Goal: Book appointment/travel/reservation

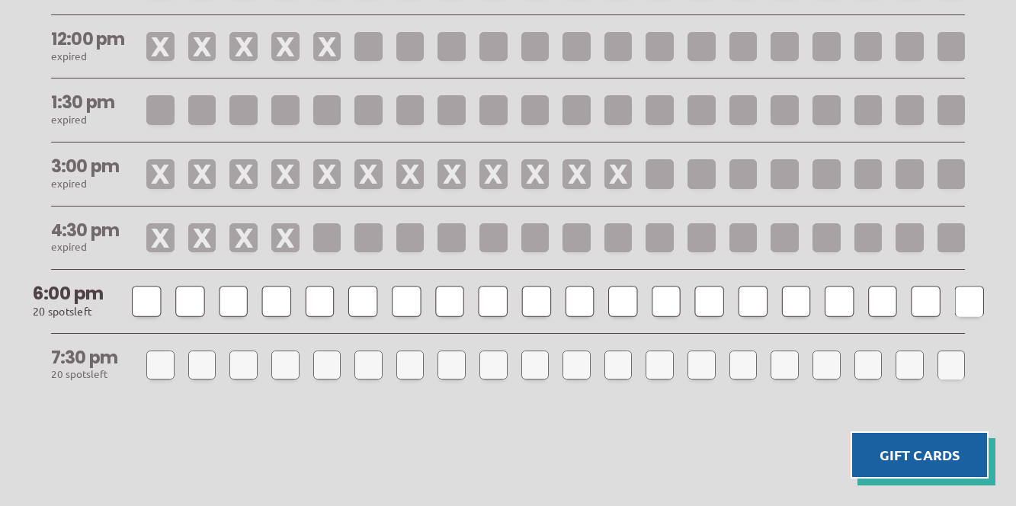
scroll to position [1539, 0]
click at [156, 284] on div at bounding box center [146, 299] width 29 height 30
select select
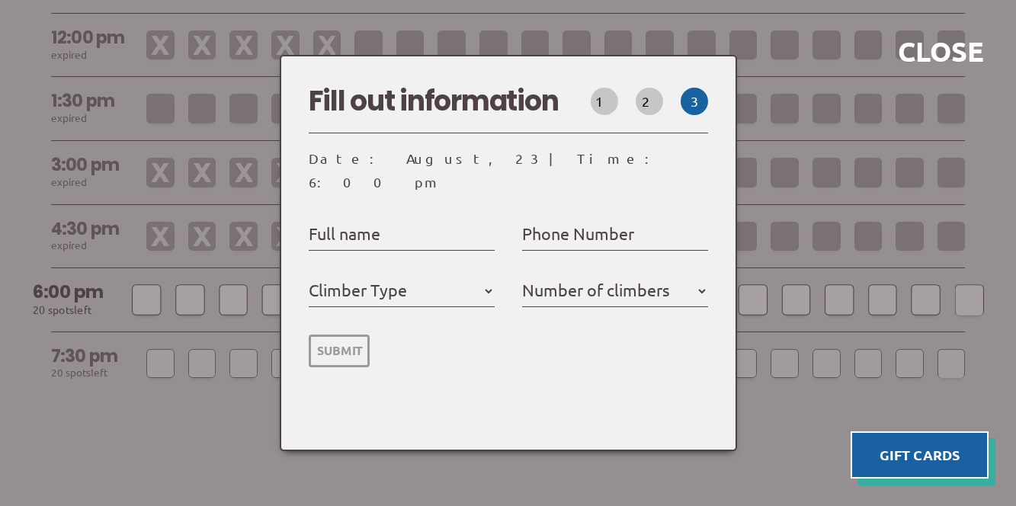
select select
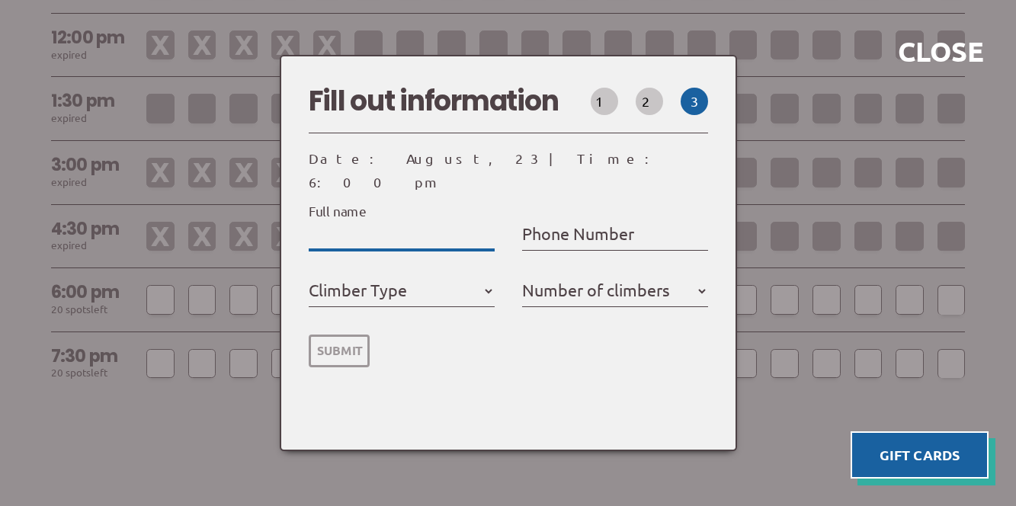
click at [425, 228] on input "Full name" at bounding box center [402, 235] width 186 height 24
type input "P"
select select
type input "Pa"
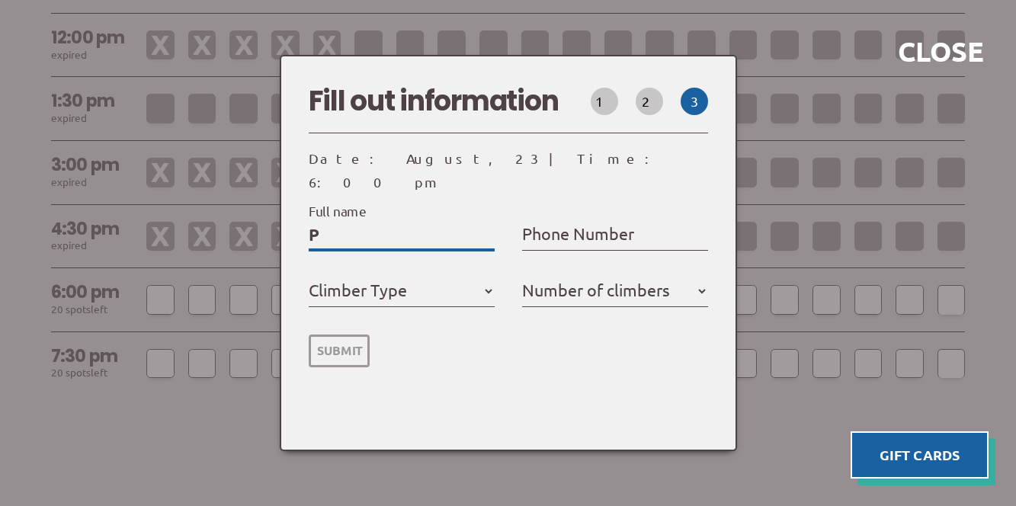
select select
type input "Par"
select select
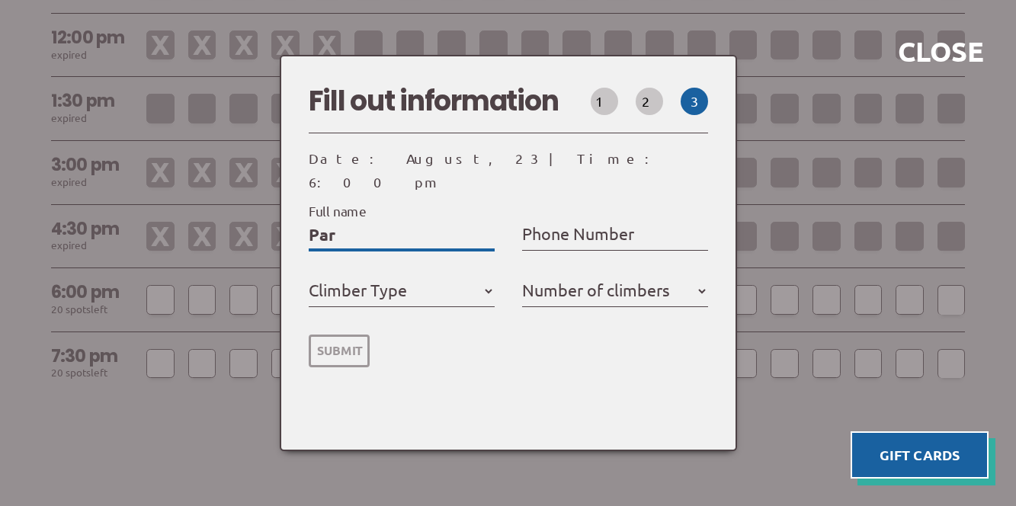
type input "Park"
select select
type input "Parke"
select select
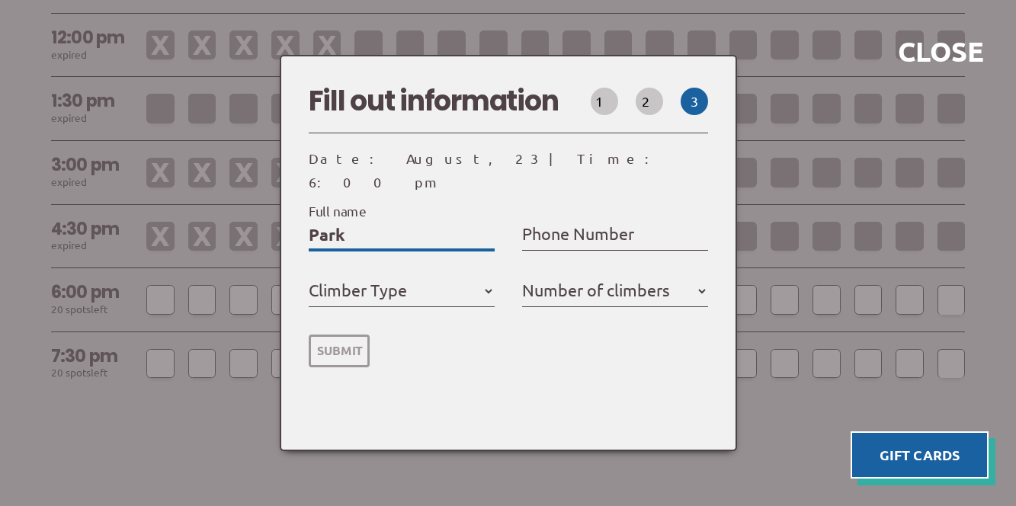
select select
type input "Parker"
select select
type input "Parker"
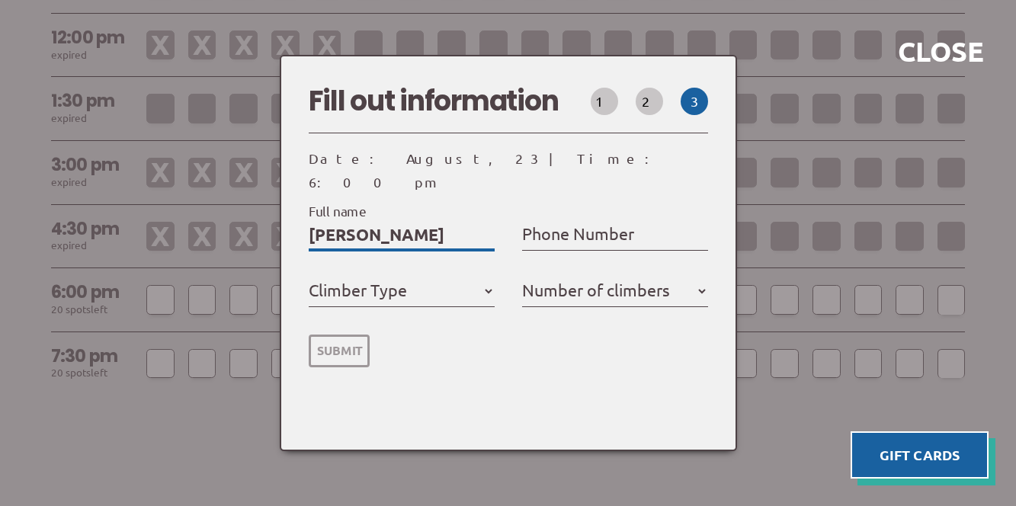
select select
type input "Parker G"
select select
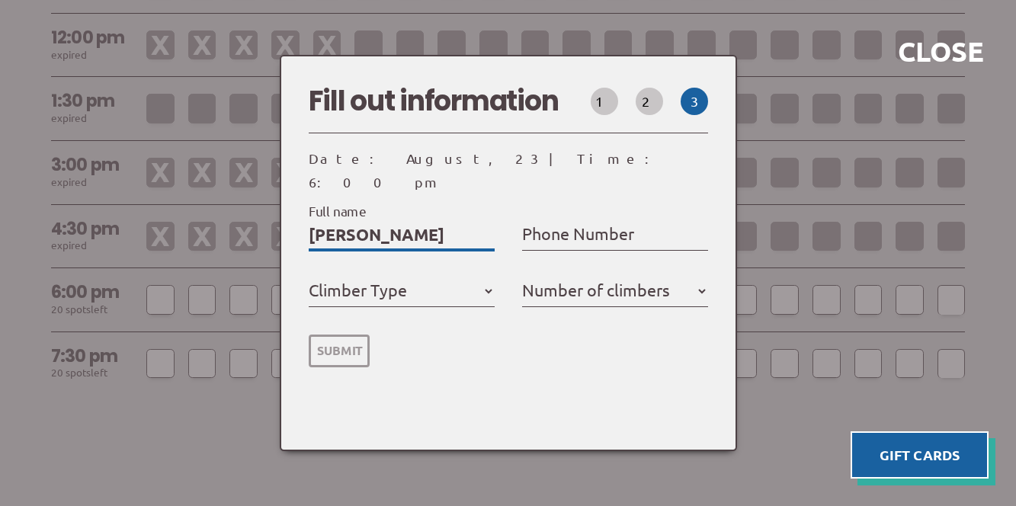
type input "Parker Gr"
select select
type input "Parker Gri"
select select
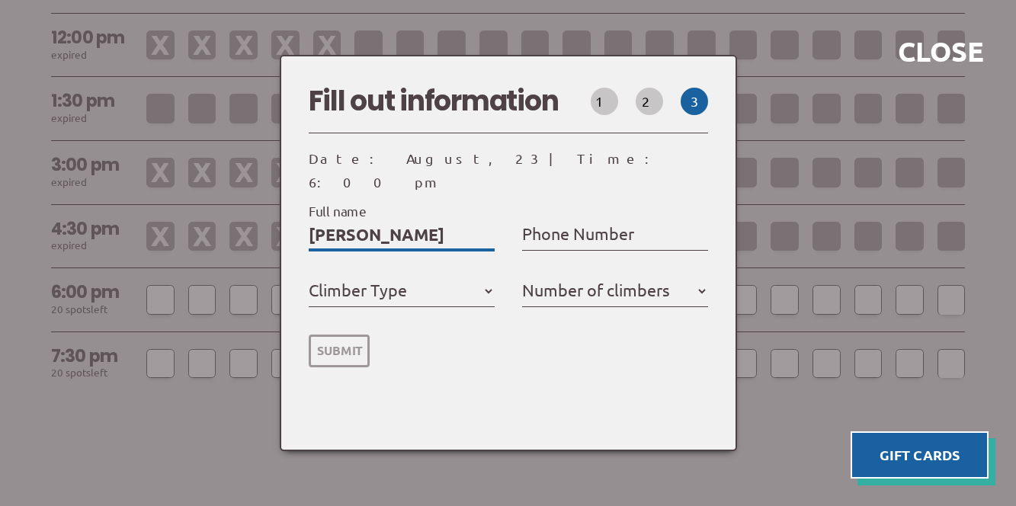
select select
type input "Parker Grim"
select select
type input "Parker Grime"
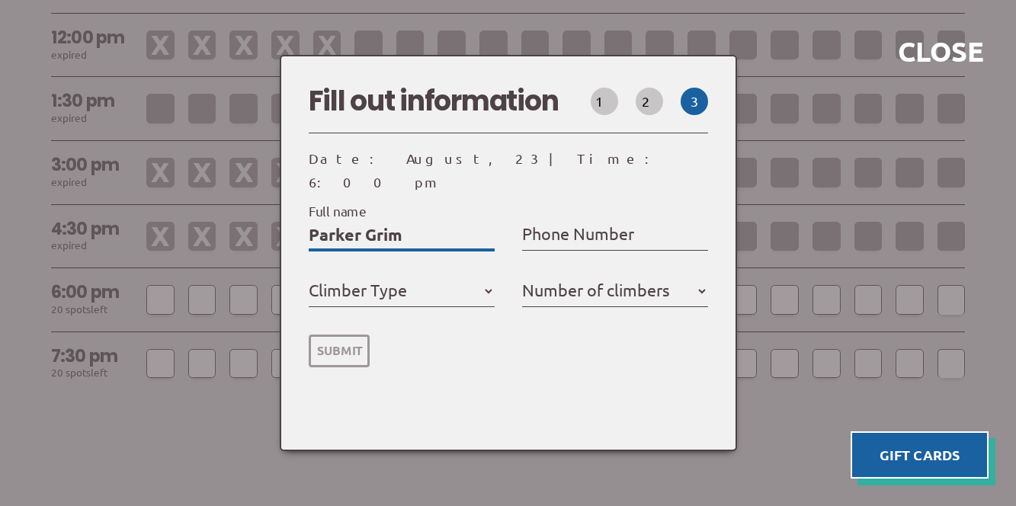
select select
type input "Parker Grimes"
select select
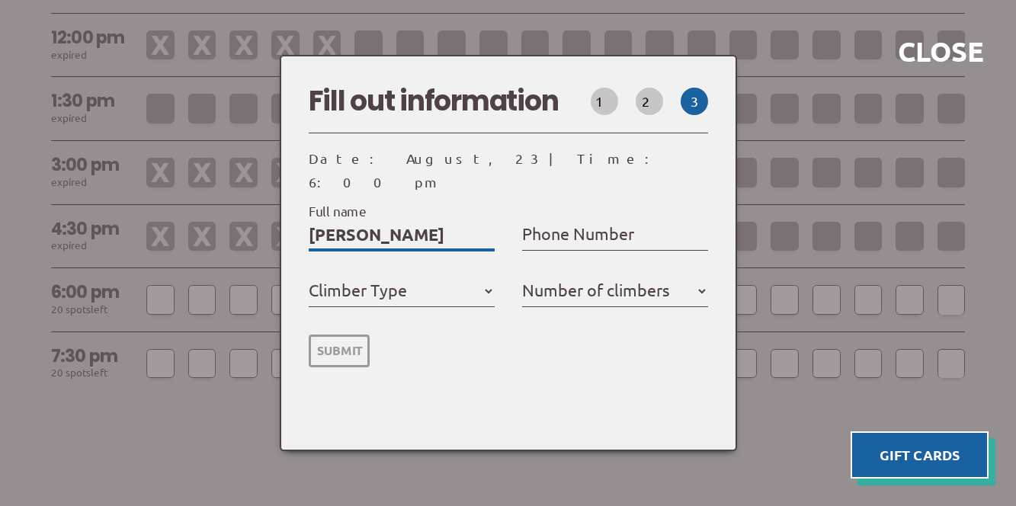
type input "Parker Grimes"
click at [604, 220] on label "Phone Number" at bounding box center [578, 234] width 112 height 28
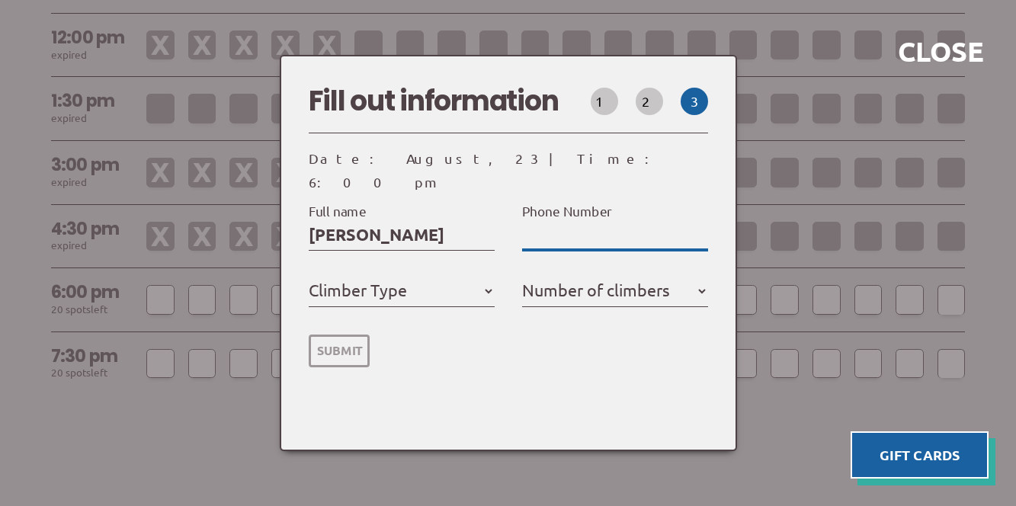
click at [604, 223] on input "Phone Number" at bounding box center [615, 235] width 186 height 24
type input "8"
select select
type input "81"
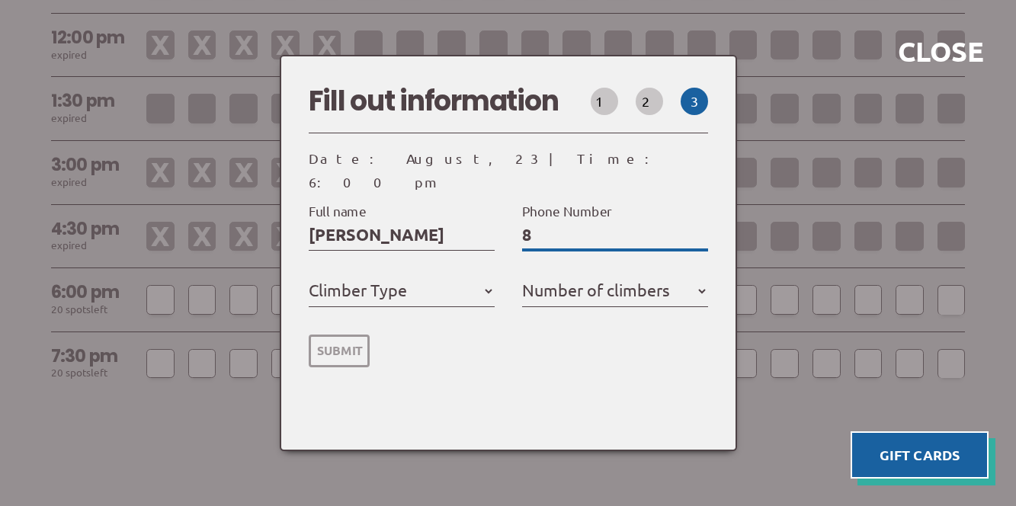
select select
type input "815"
select select
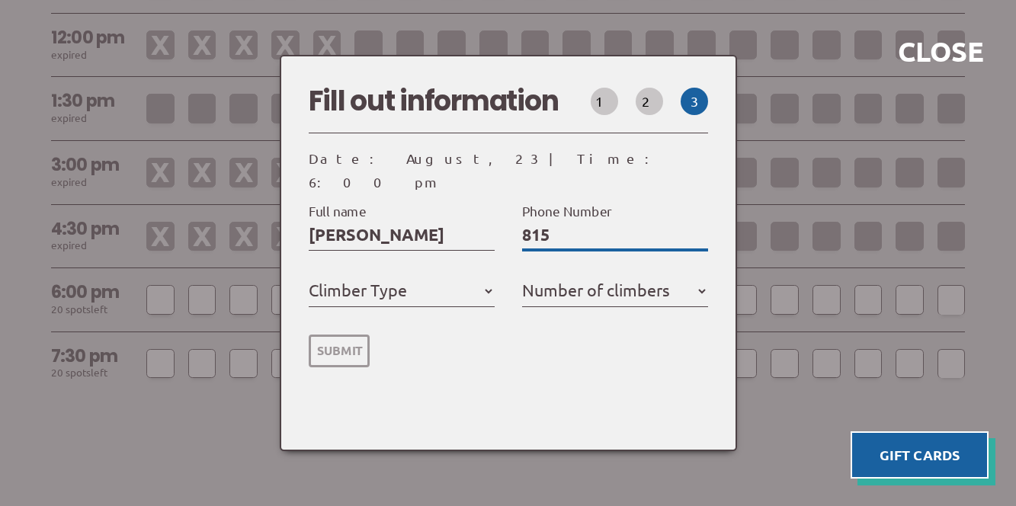
type input "8156"
select select
type input "81561"
select select
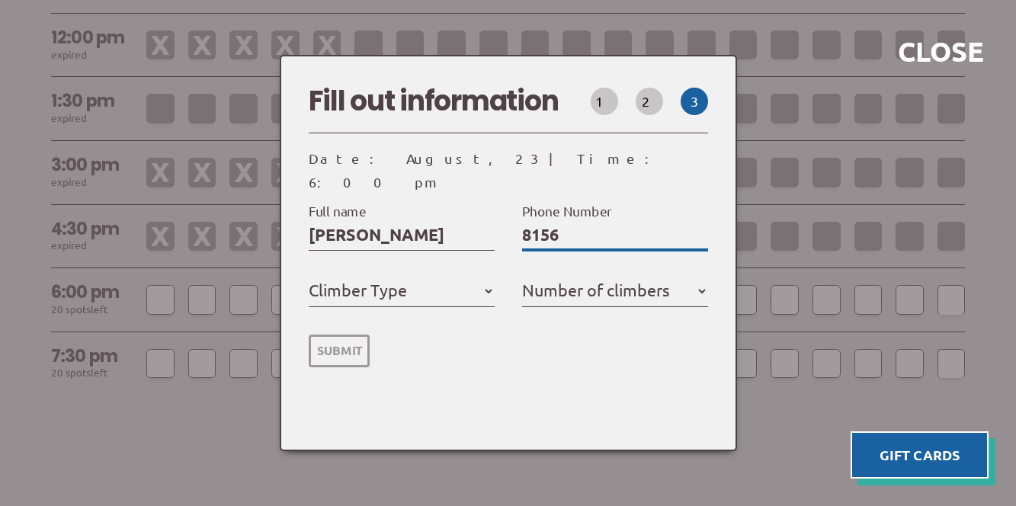
select select
type input "815615"
select select
type input "8156158"
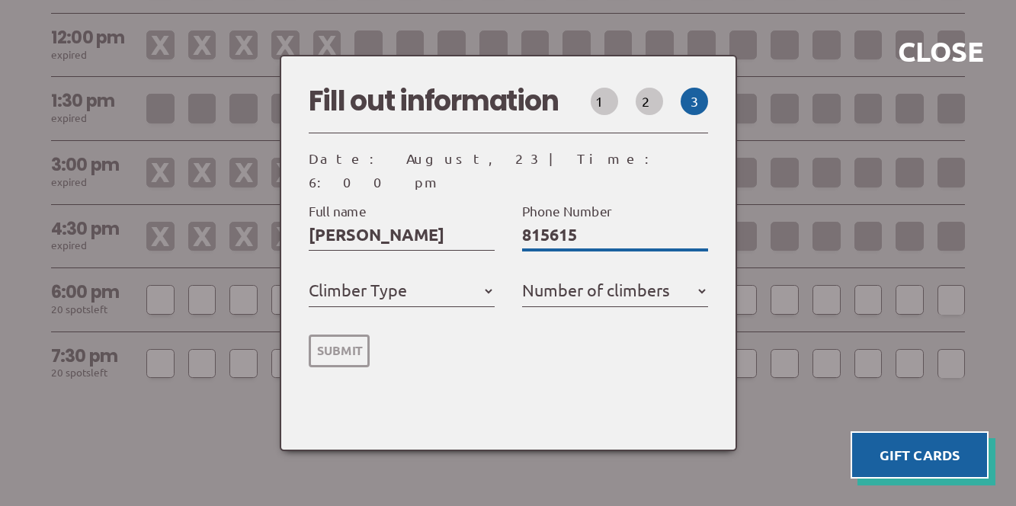
select select
type input "81561583"
select select
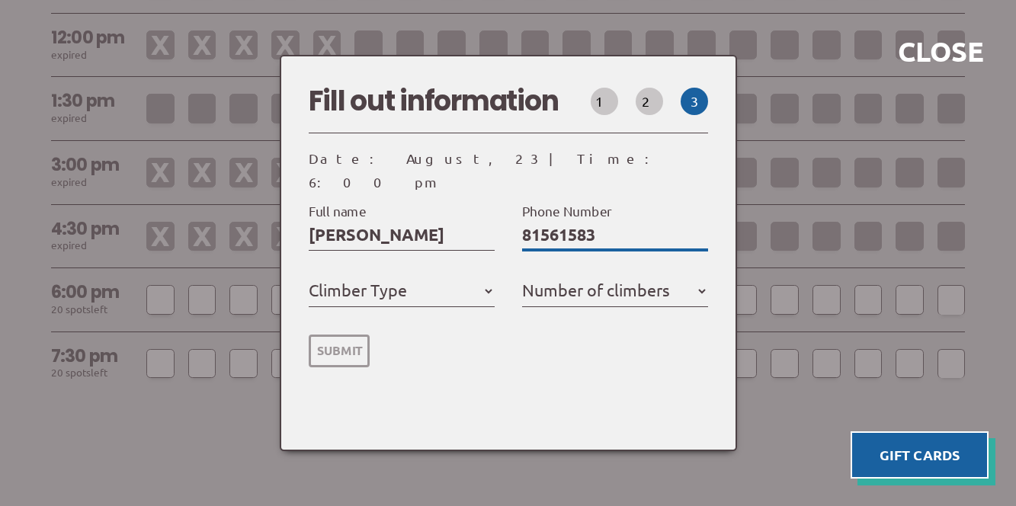
type input "815615839"
select select
type input "8156158393"
select select
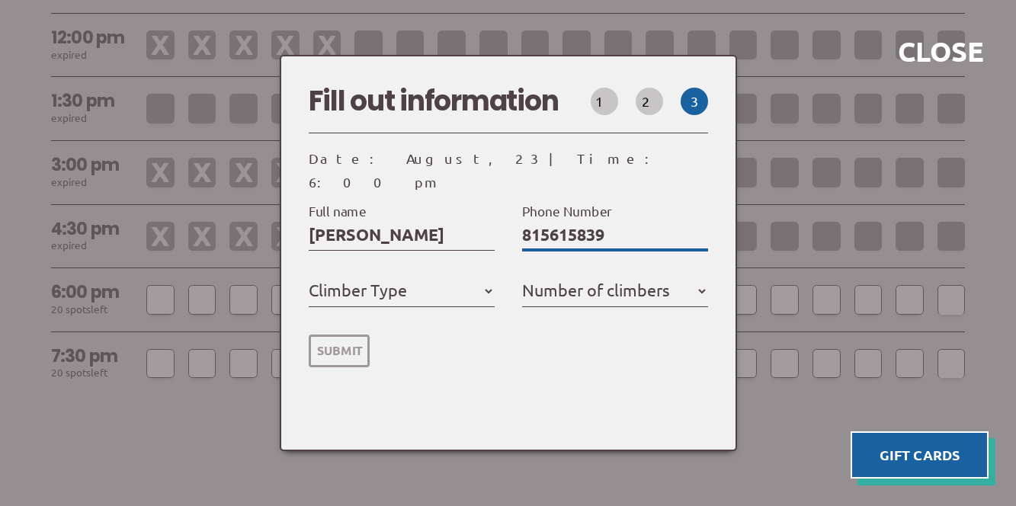
select select
type input "8156158393"
click at [403, 277] on label "Climber Type" at bounding box center [358, 290] width 98 height 28
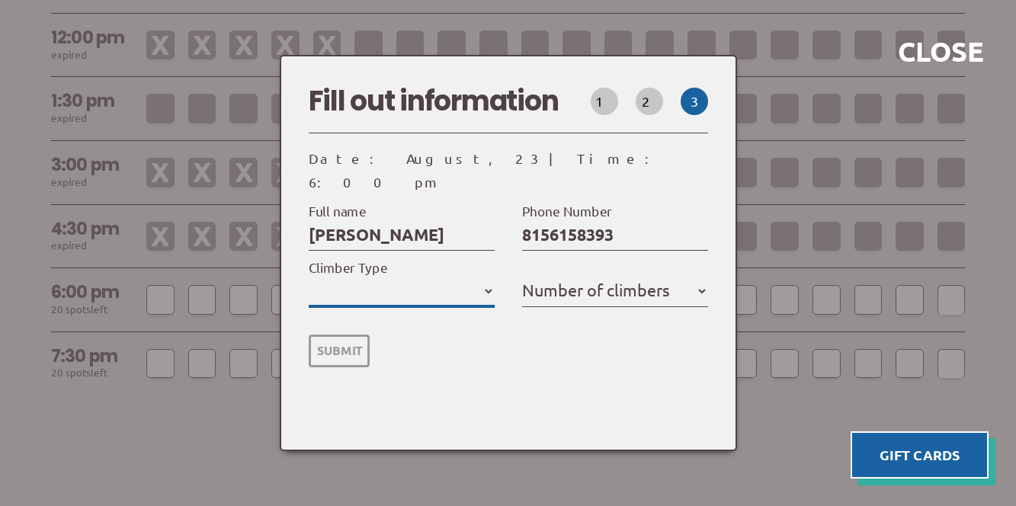
click at [403, 279] on select "Member Day Climber First Time Climber" at bounding box center [402, 291] width 186 height 24
click at [490, 281] on select "Member Day Climber First Time Climber" at bounding box center [402, 291] width 186 height 24
select select "Day Climber"
click at [309, 279] on select "Member Day Climber First Time Climber" at bounding box center [402, 291] width 186 height 24
click at [585, 282] on label "Number of climbers" at bounding box center [596, 290] width 148 height 28
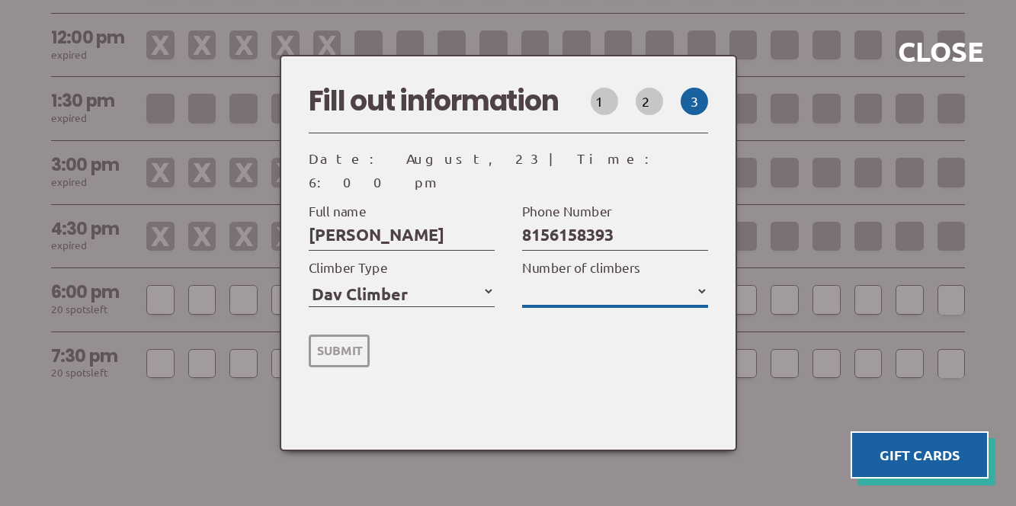
click at [585, 282] on select "1 2 3 4 5" at bounding box center [615, 291] width 186 height 24
select select "2"
click at [336, 341] on input "Submit" at bounding box center [339, 351] width 61 height 33
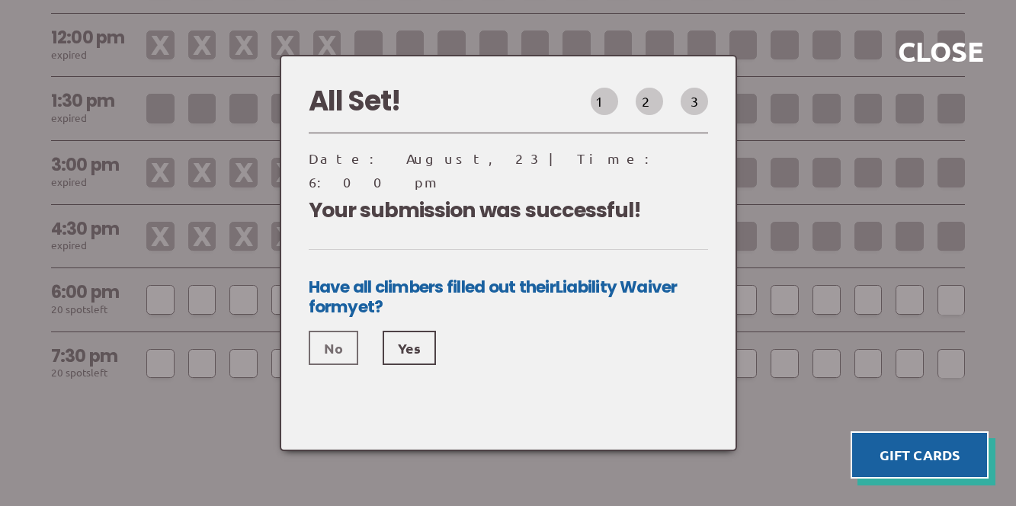
click at [332, 334] on link "No" at bounding box center [334, 348] width 50 height 34
click at [391, 339] on link "Yes" at bounding box center [409, 348] width 53 height 34
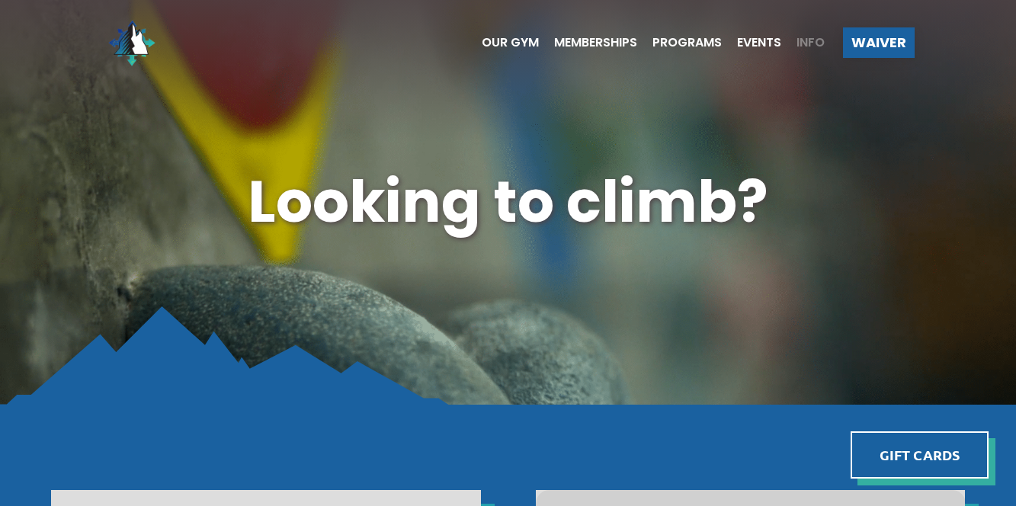
click at [807, 43] on span "Info" at bounding box center [811, 43] width 28 height 12
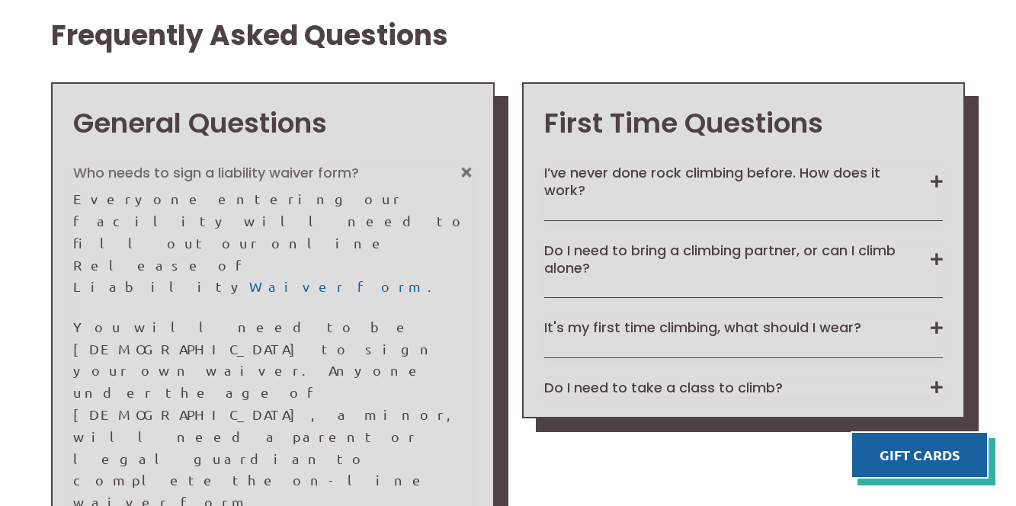
scroll to position [1054, 0]
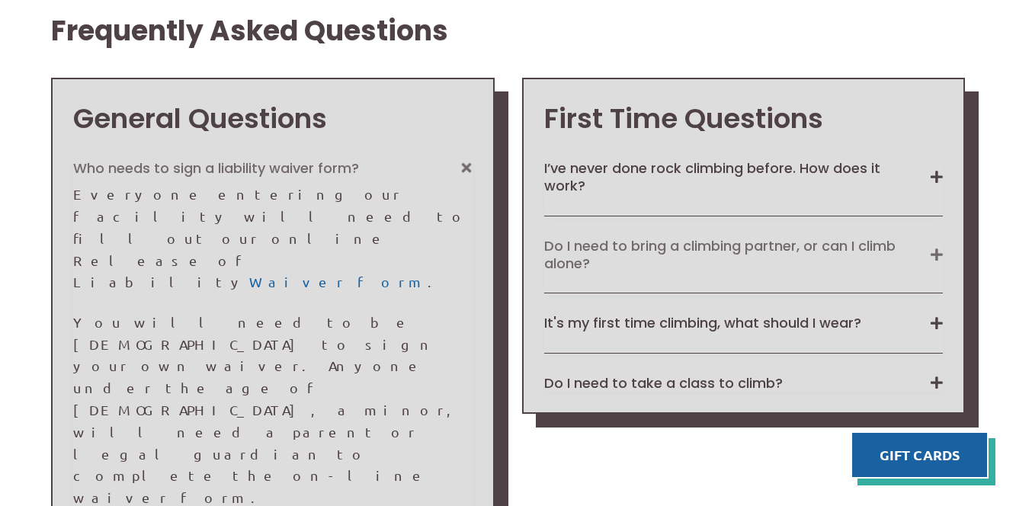
click at [933, 237] on button "Do I need to bring a climbing partner, or can I climb alone?" at bounding box center [744, 255] width 400 height 36
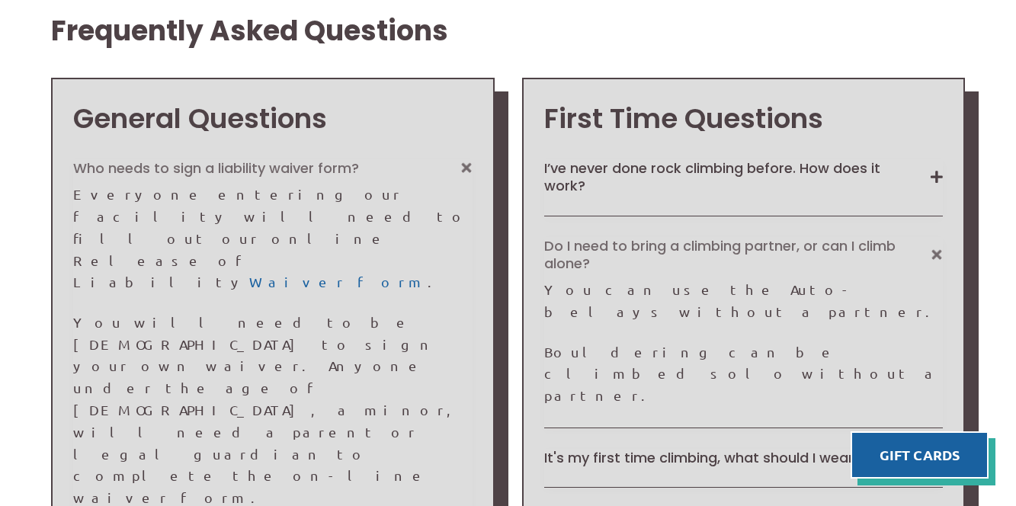
click at [936, 237] on button "Do I need to bring a climbing partner, or can I climb alone?" at bounding box center [744, 255] width 400 height 36
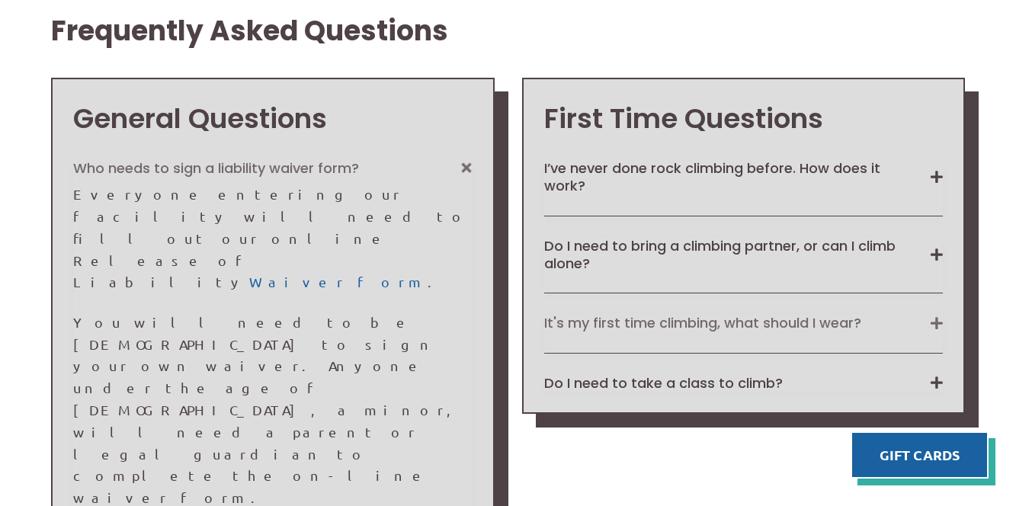
click at [922, 314] on button "It's my first time climbing, what should I wear?" at bounding box center [744, 323] width 400 height 18
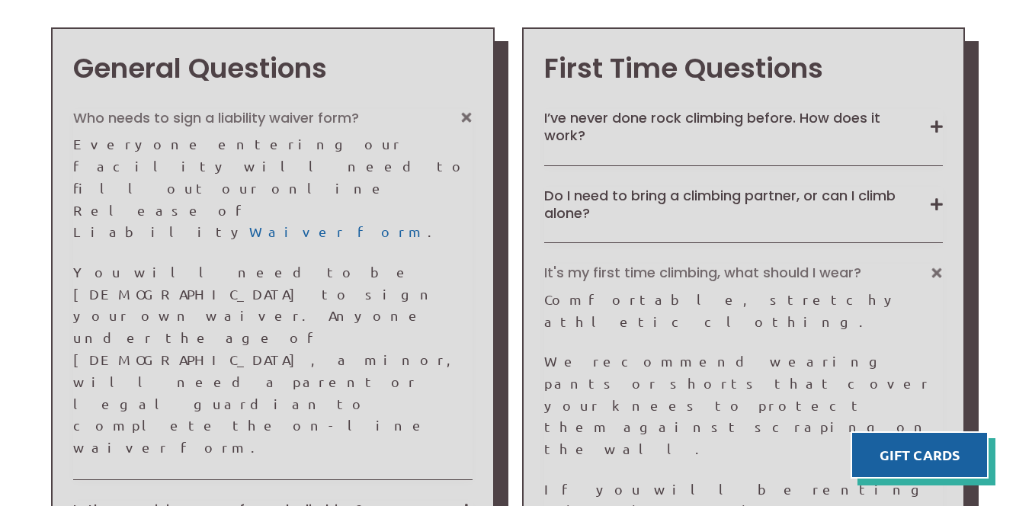
scroll to position [1106, 0]
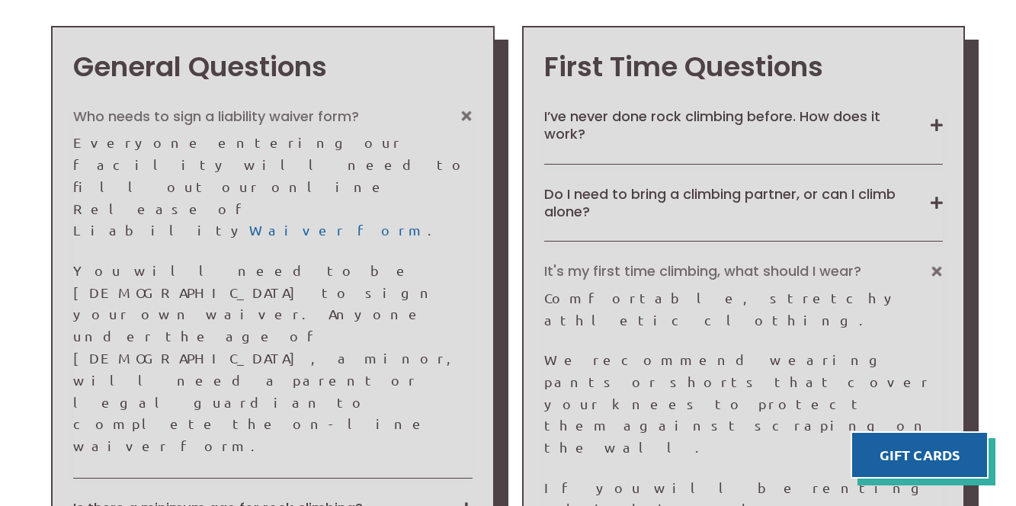
click at [936, 262] on button "It's my first time climbing, what should I wear?" at bounding box center [744, 271] width 400 height 18
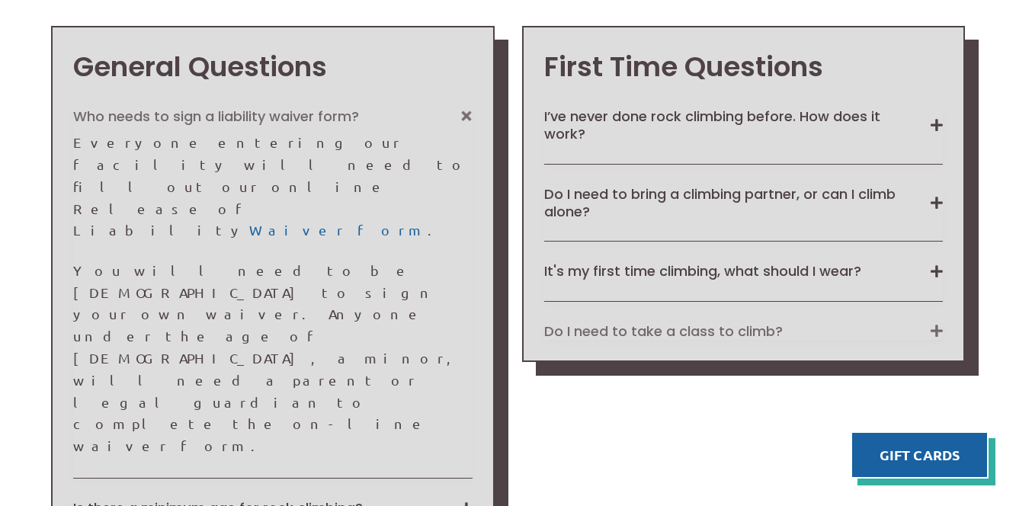
click at [936, 323] on button "Do I need to take a class to climb?" at bounding box center [744, 332] width 400 height 18
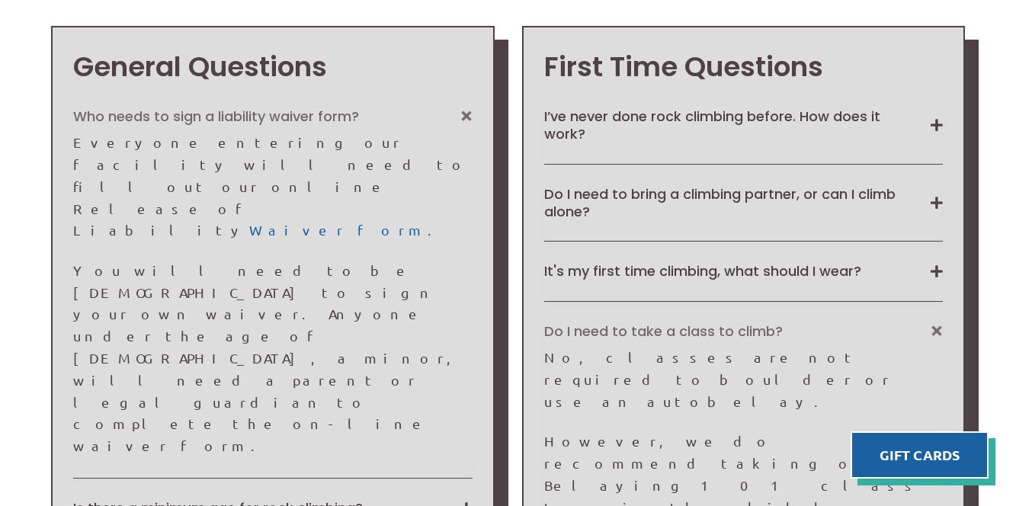
click at [936, 323] on button "Do I need to take a class to climb?" at bounding box center [744, 332] width 400 height 18
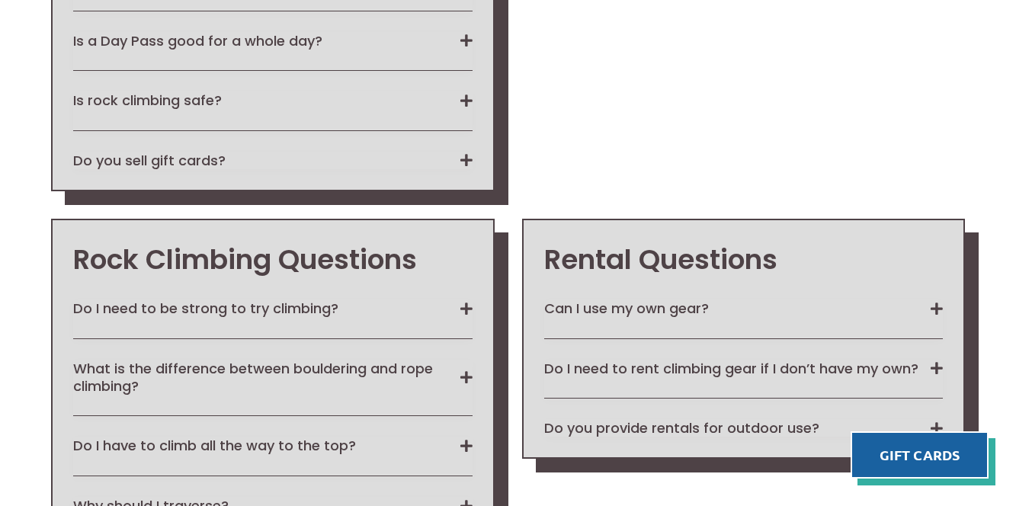
scroll to position [1697, 0]
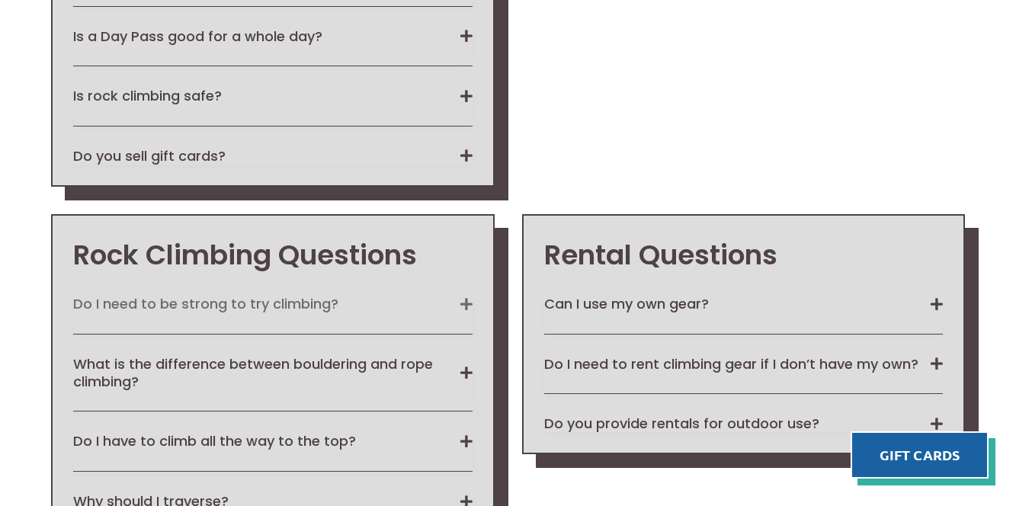
click at [462, 295] on button "Do I need to be strong to try climbing?" at bounding box center [273, 304] width 400 height 18
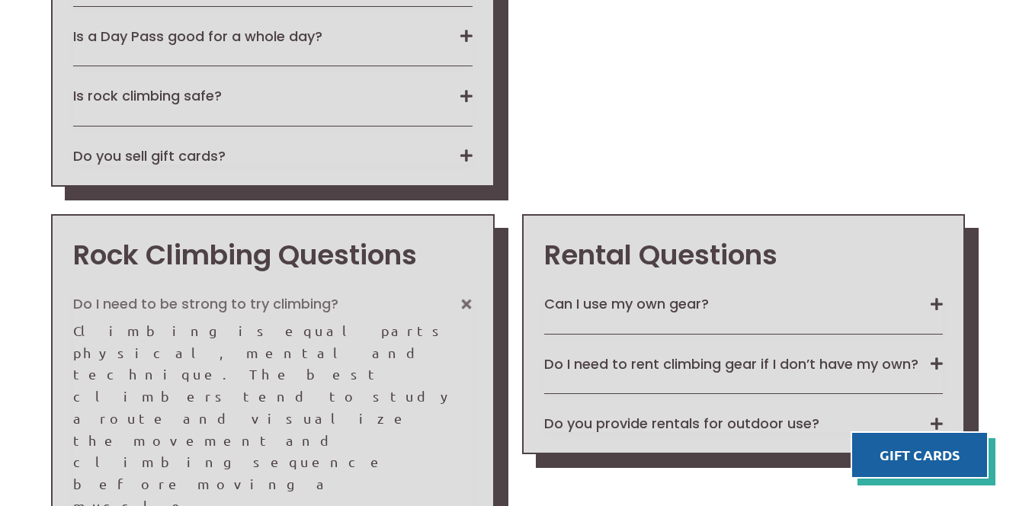
click at [462, 295] on button "Do I need to be strong to try climbing?" at bounding box center [273, 304] width 400 height 18
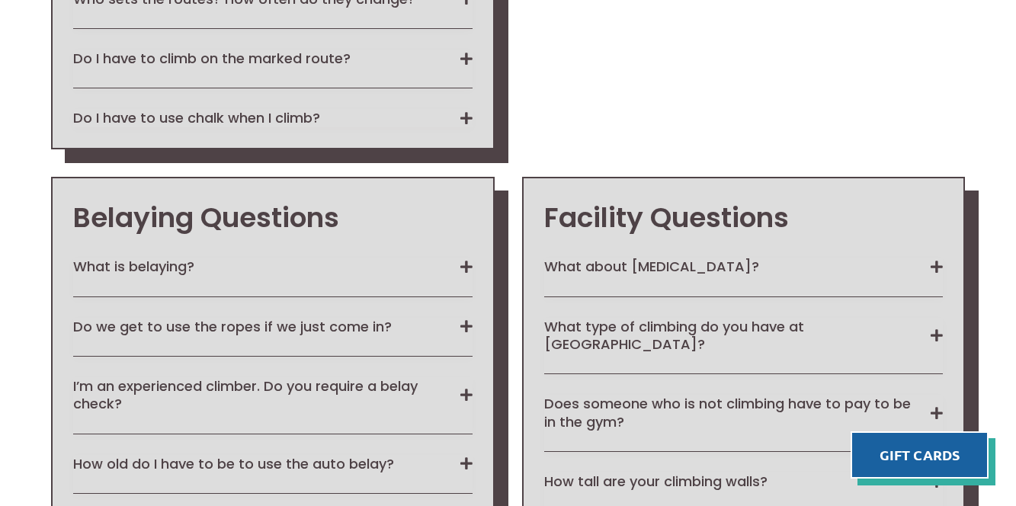
scroll to position [2322, 0]
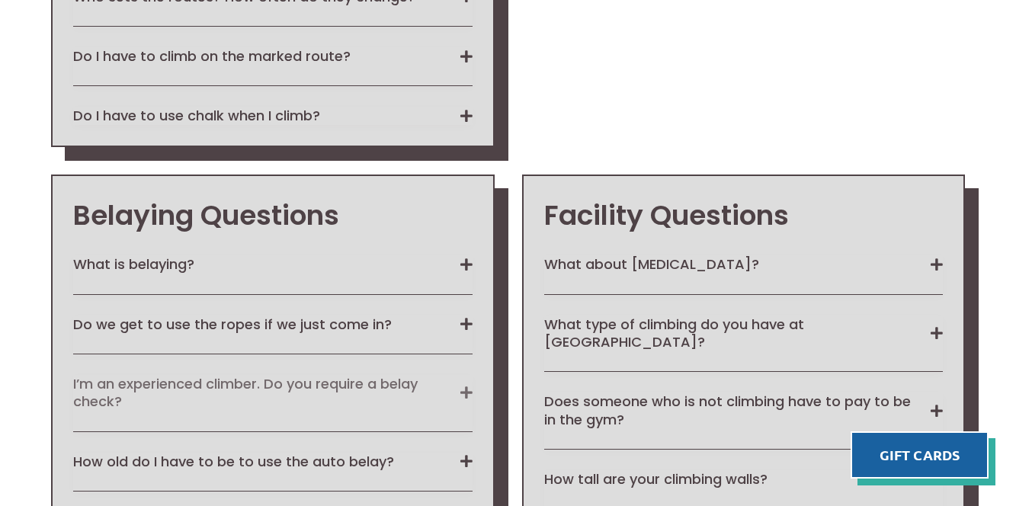
click at [454, 375] on button "I’m an experienced climber. Do you require a belay check?" at bounding box center [273, 393] width 400 height 36
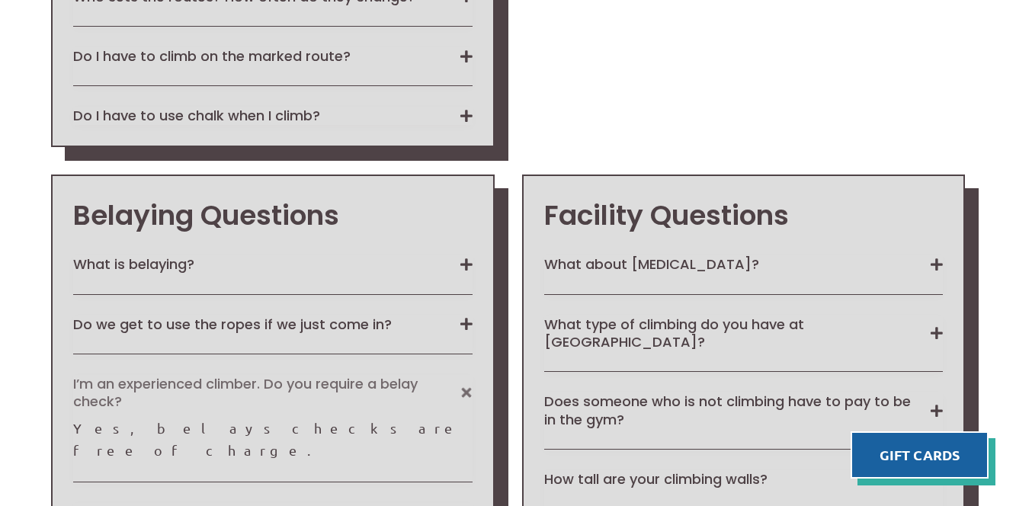
click at [461, 375] on button "I’m an experienced climber. Do you require a belay check?" at bounding box center [273, 393] width 400 height 36
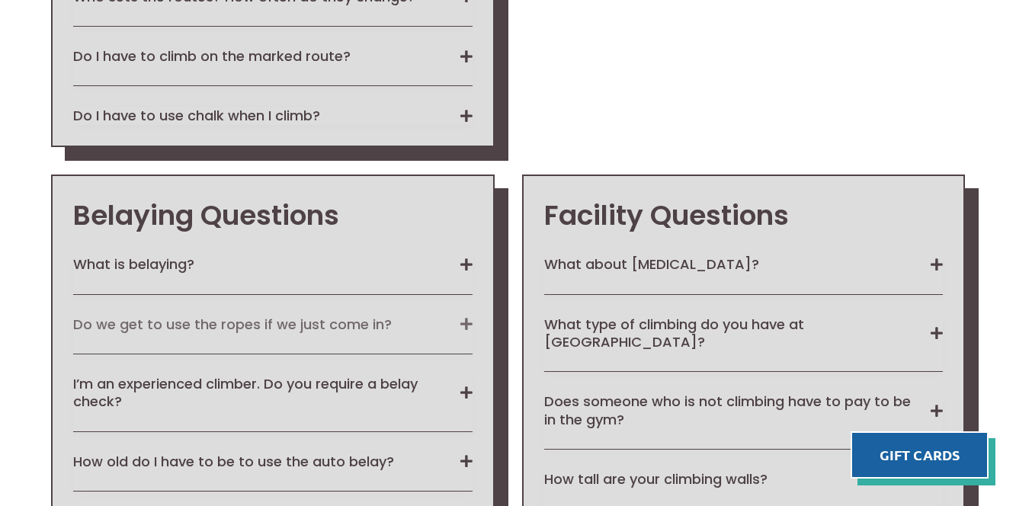
click at [465, 316] on button "Do we get to use the ropes if we just come in?" at bounding box center [273, 325] width 400 height 18
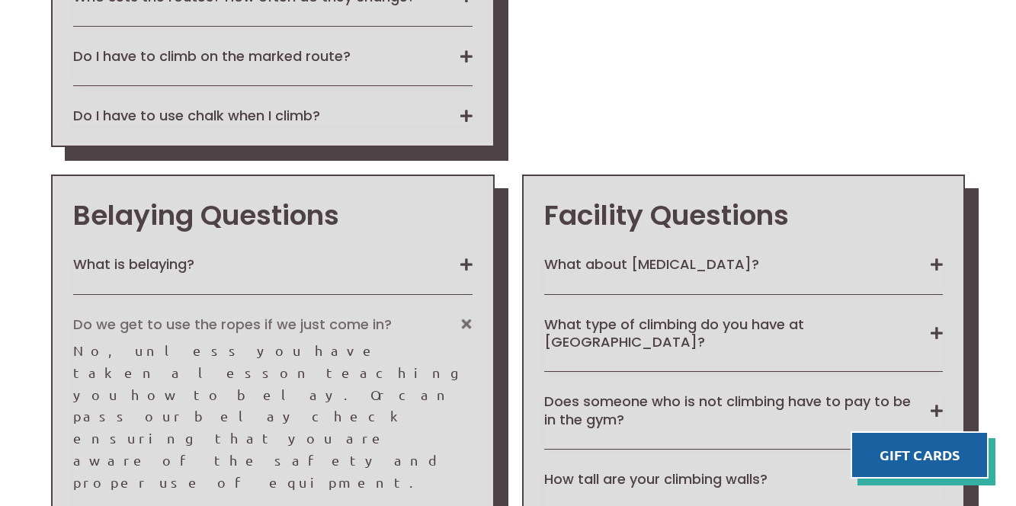
click at [467, 316] on button "Do we get to use the ropes if we just come in?" at bounding box center [273, 325] width 400 height 18
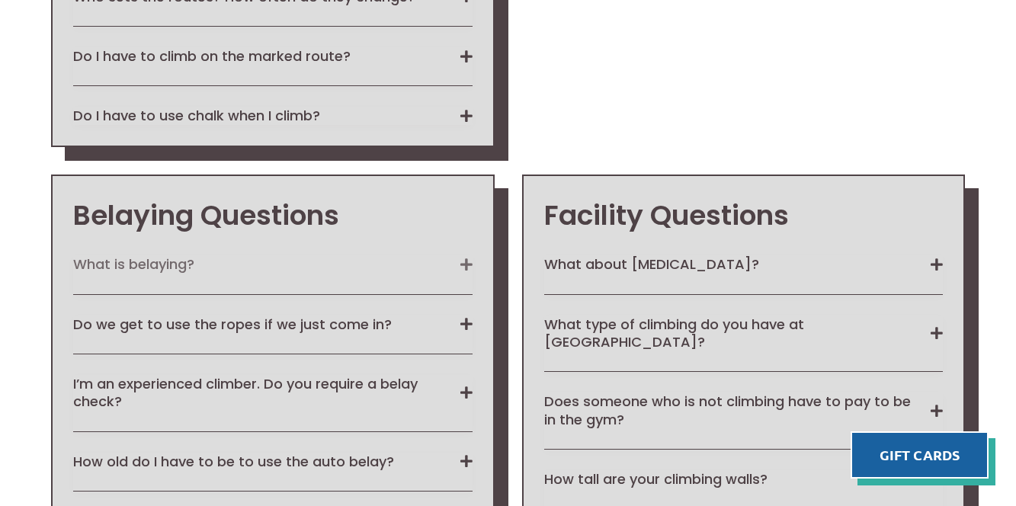
click at [457, 255] on button "What is belaying?" at bounding box center [273, 264] width 400 height 18
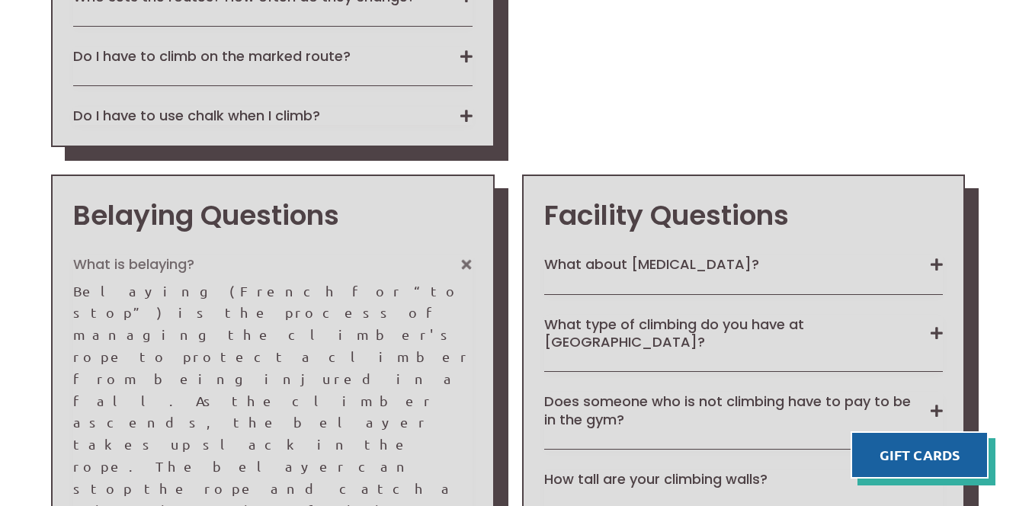
click at [470, 255] on button "What is belaying?" at bounding box center [273, 264] width 400 height 18
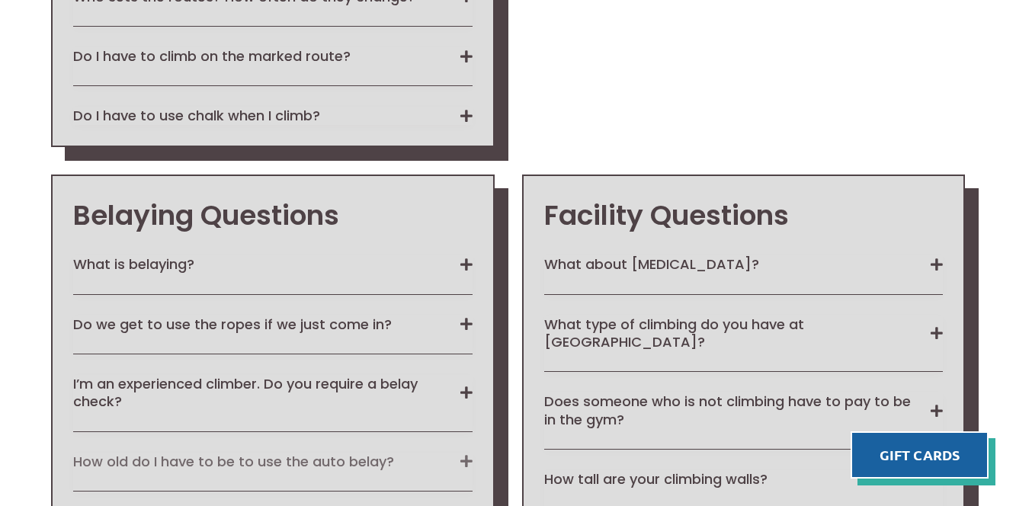
click at [459, 453] on button "How old do I have to be to use the auto belay?" at bounding box center [273, 462] width 400 height 18
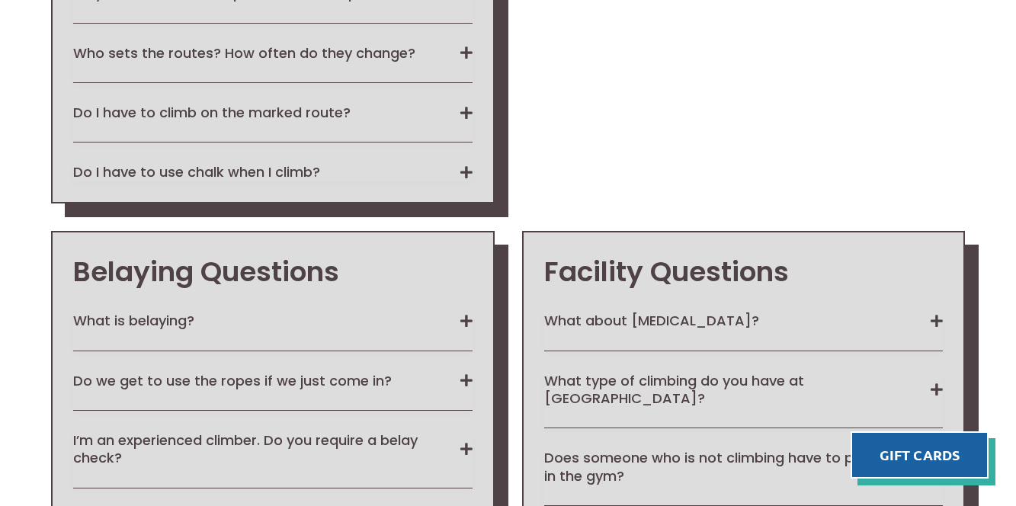
scroll to position [2269, 0]
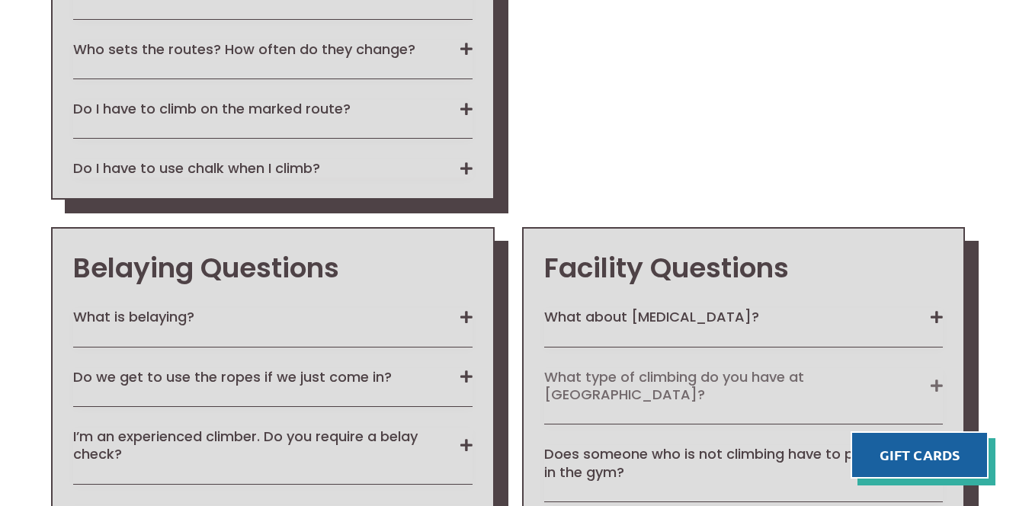
click at [924, 368] on button "What type of climbing do you have at North Wall?" at bounding box center [744, 386] width 400 height 36
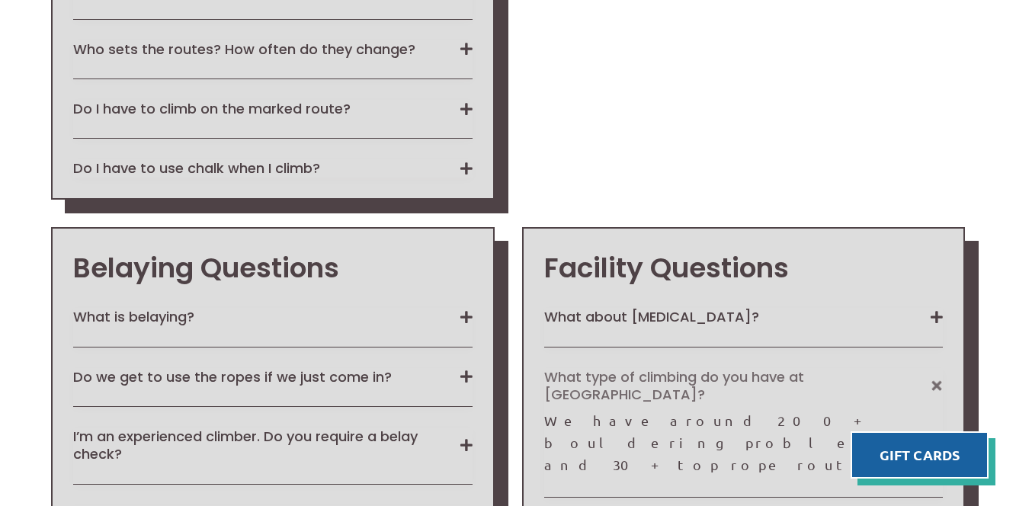
click at [924, 368] on button "What type of climbing do you have at North Wall?" at bounding box center [744, 386] width 400 height 36
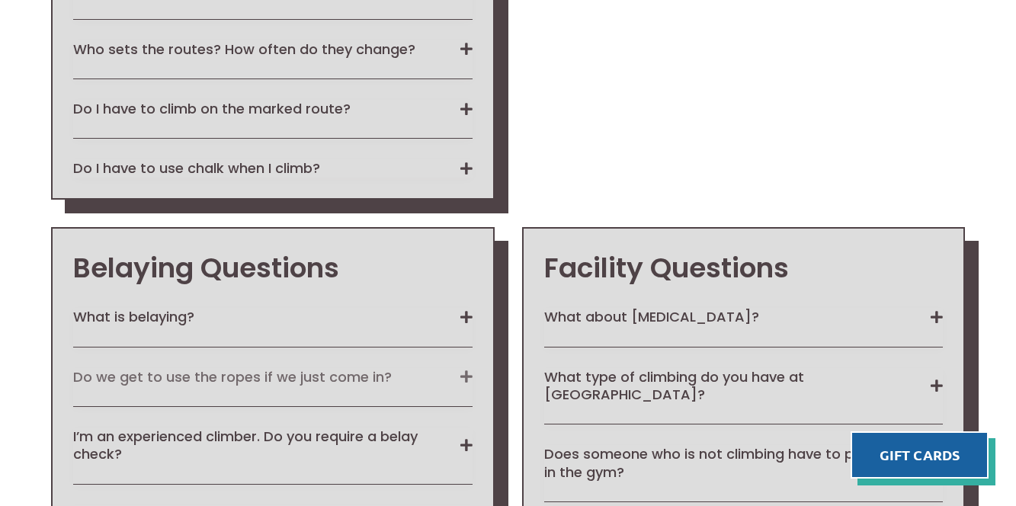
click at [464, 368] on button "Do we get to use the ropes if we just come in?" at bounding box center [273, 377] width 400 height 18
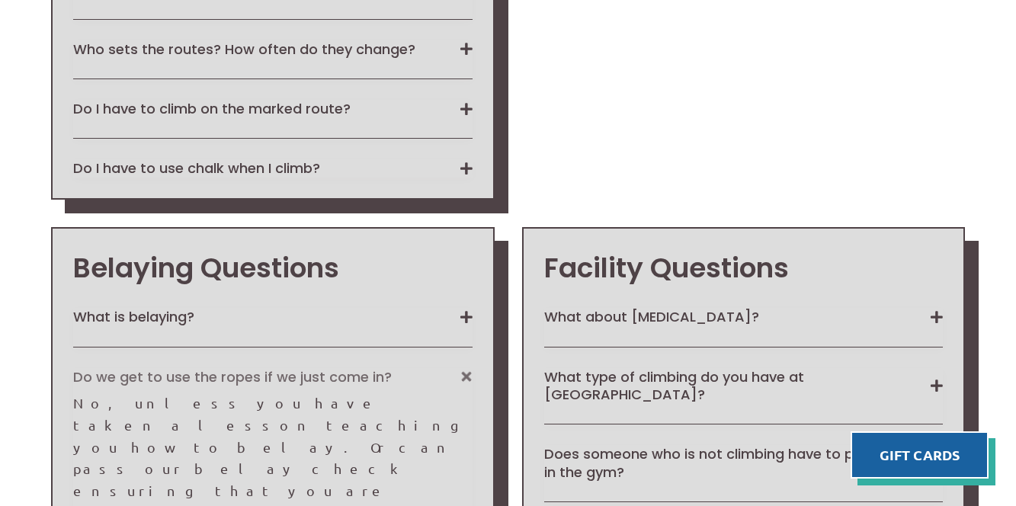
click at [464, 368] on button "Do we get to use the ropes if we just come in?" at bounding box center [273, 377] width 400 height 18
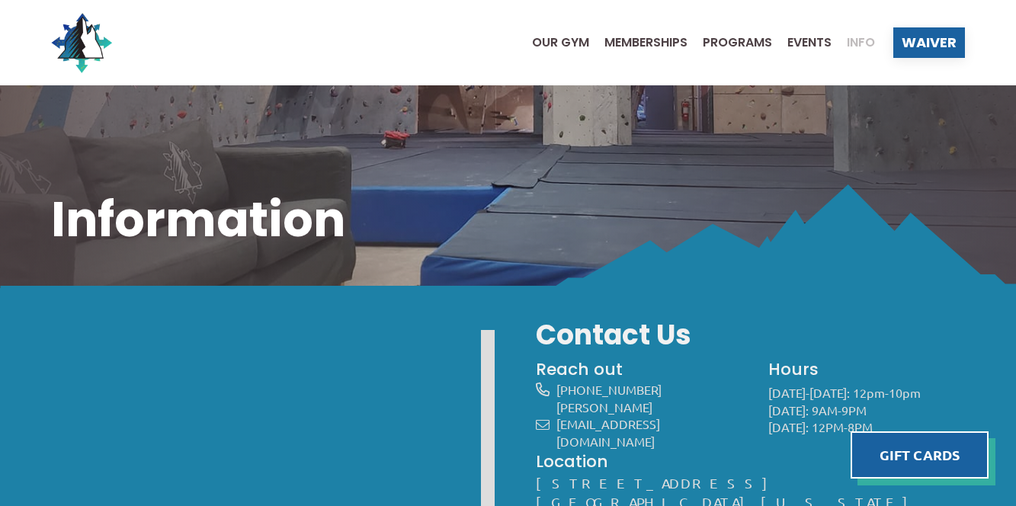
click at [864, 40] on span "Info" at bounding box center [861, 43] width 28 height 12
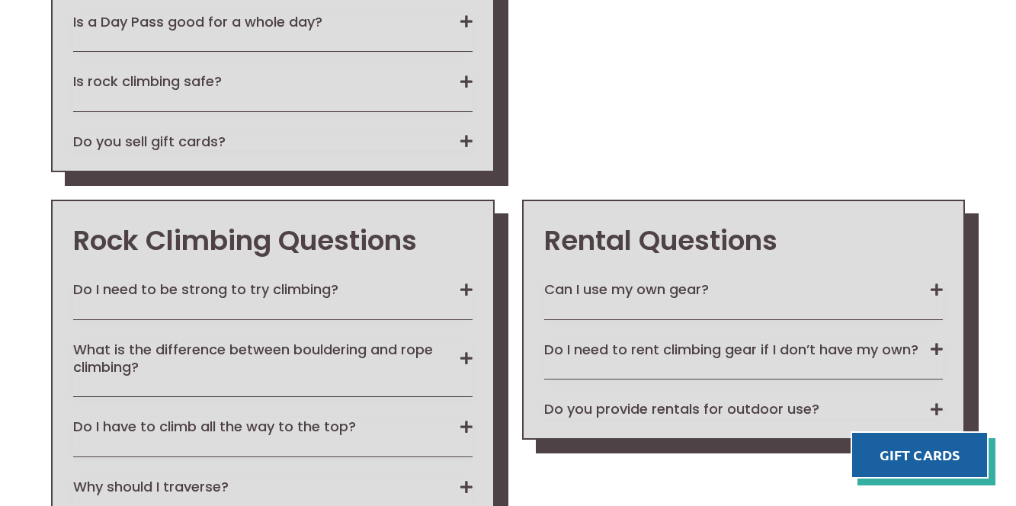
scroll to position [1706, 0]
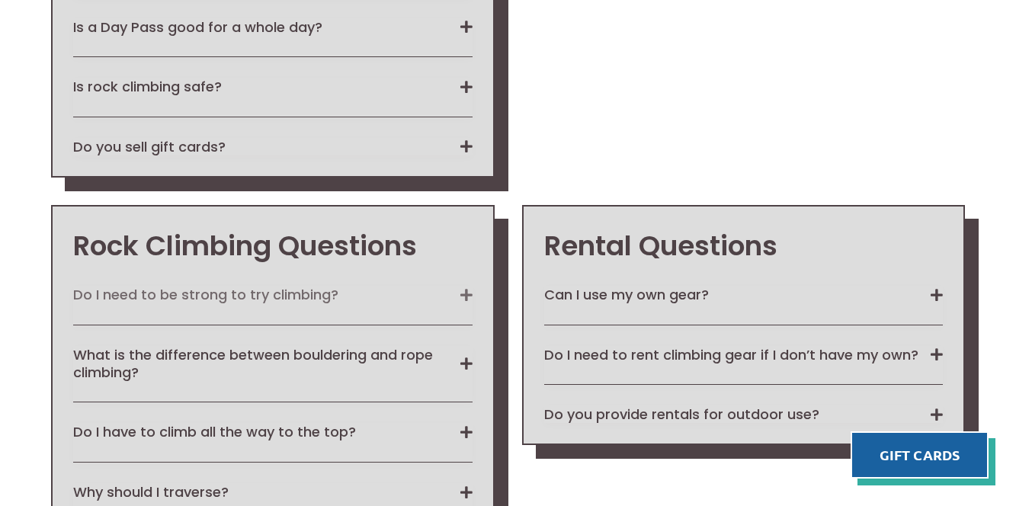
click at [461, 286] on button "Do I need to be strong to try climbing?" at bounding box center [273, 295] width 400 height 18
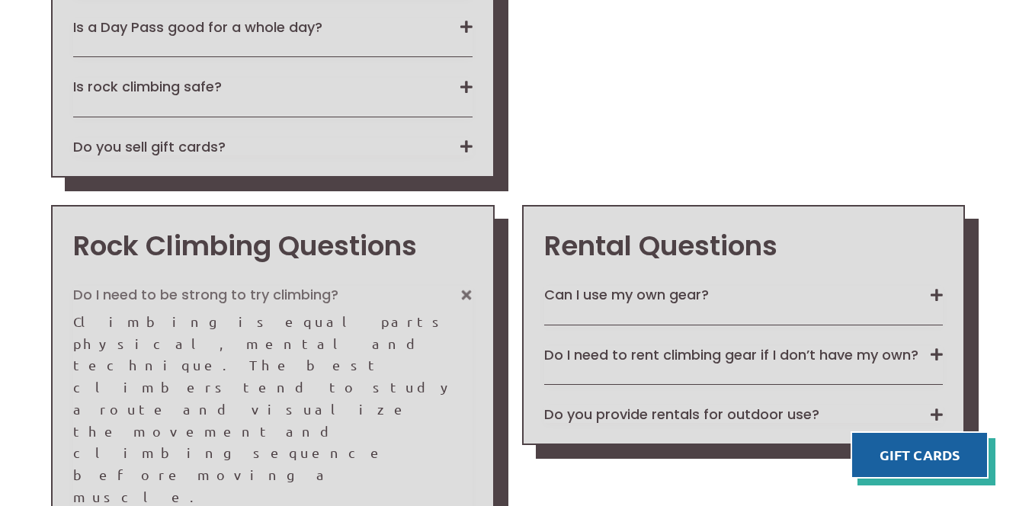
click at [461, 286] on button "Do I need to be strong to try climbing?" at bounding box center [273, 295] width 400 height 18
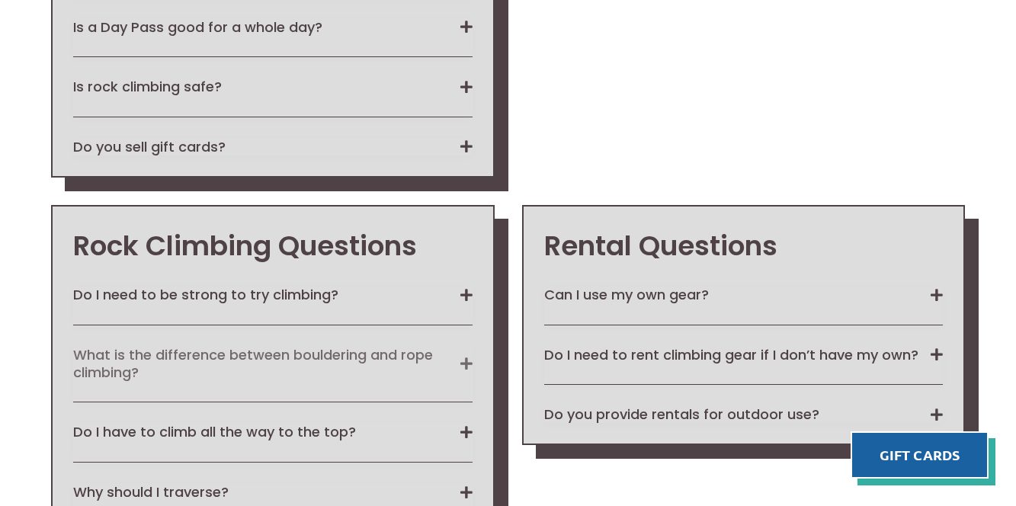
click at [463, 346] on button "What is the difference between bouldering and rope climbing?" at bounding box center [273, 364] width 400 height 36
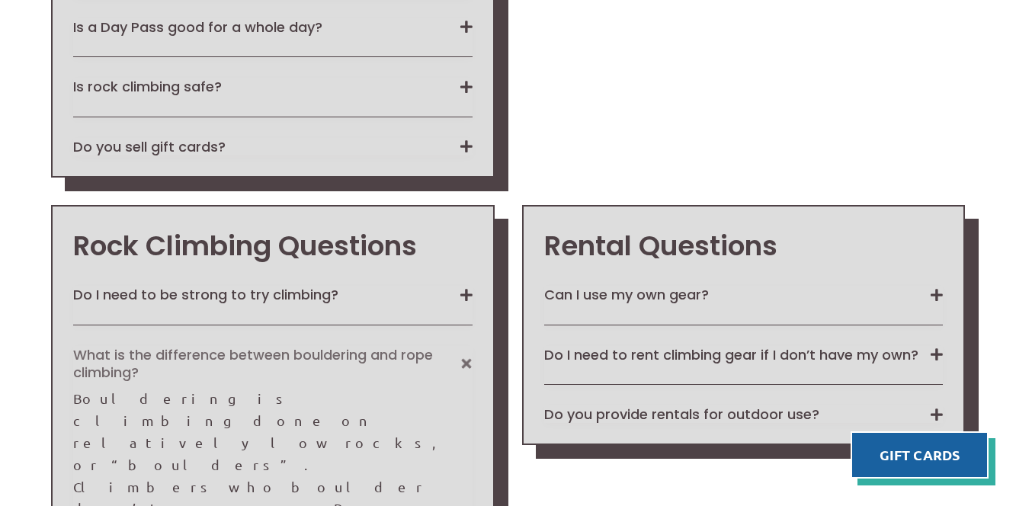
click at [463, 346] on button "What is the difference between bouldering and rope climbing?" at bounding box center [273, 364] width 400 height 36
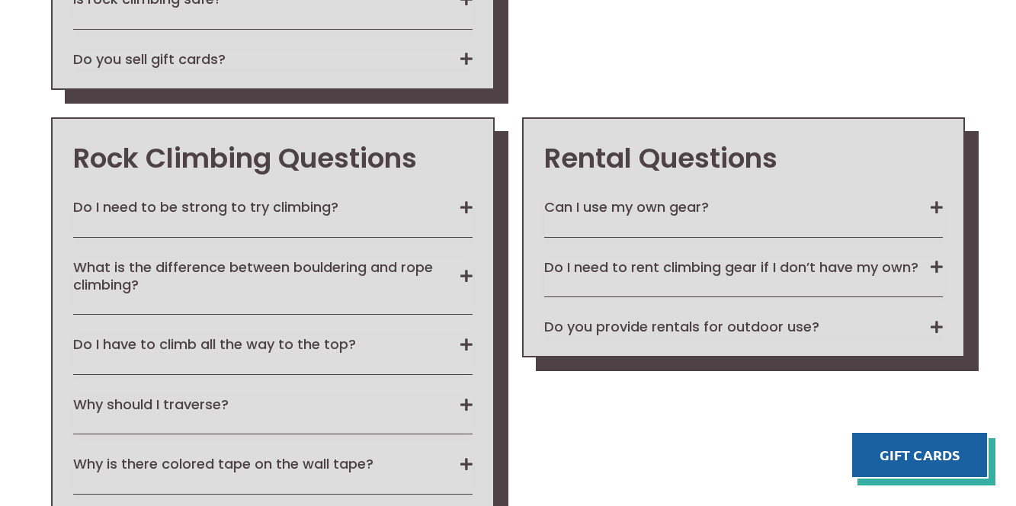
scroll to position [1797, 0]
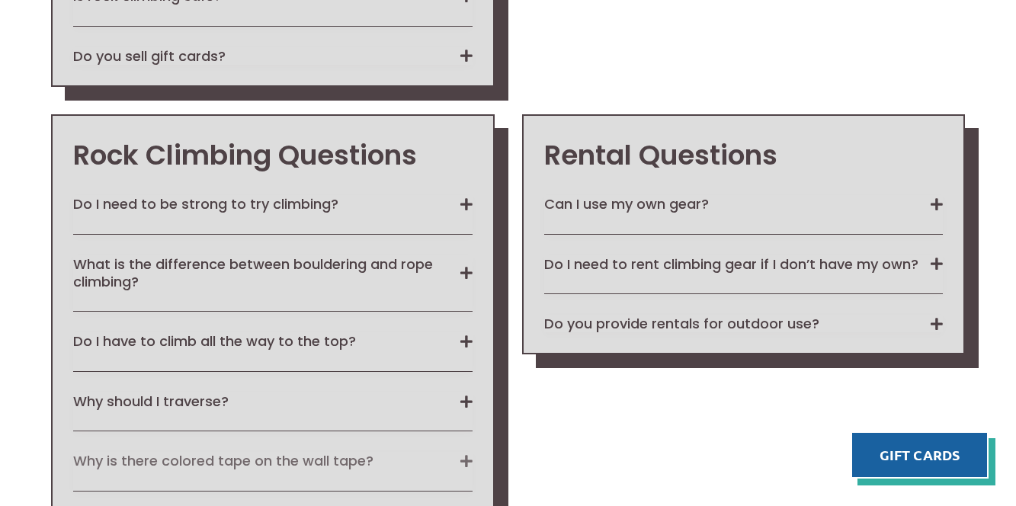
click at [467, 452] on button "Why is there colored tape on the wall tape?" at bounding box center [273, 461] width 400 height 18
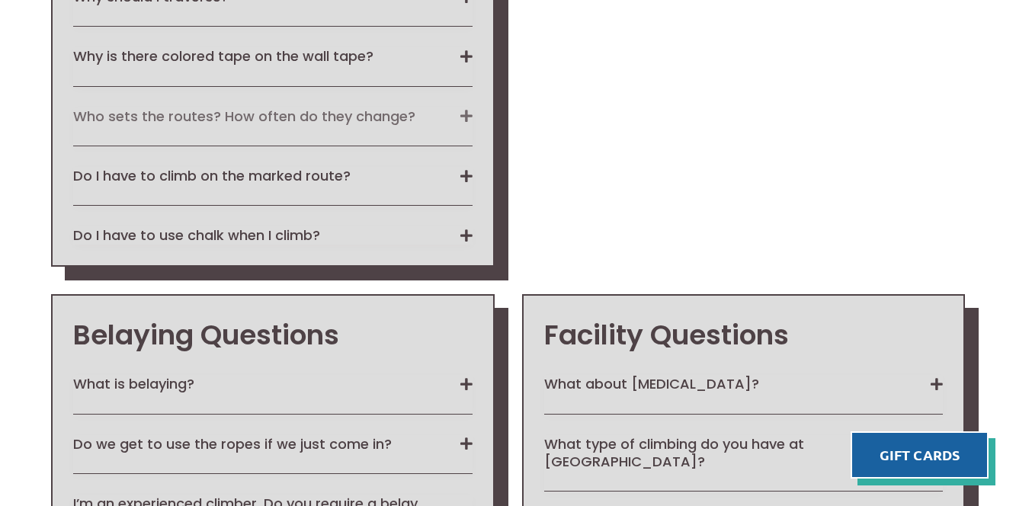
scroll to position [2204, 0]
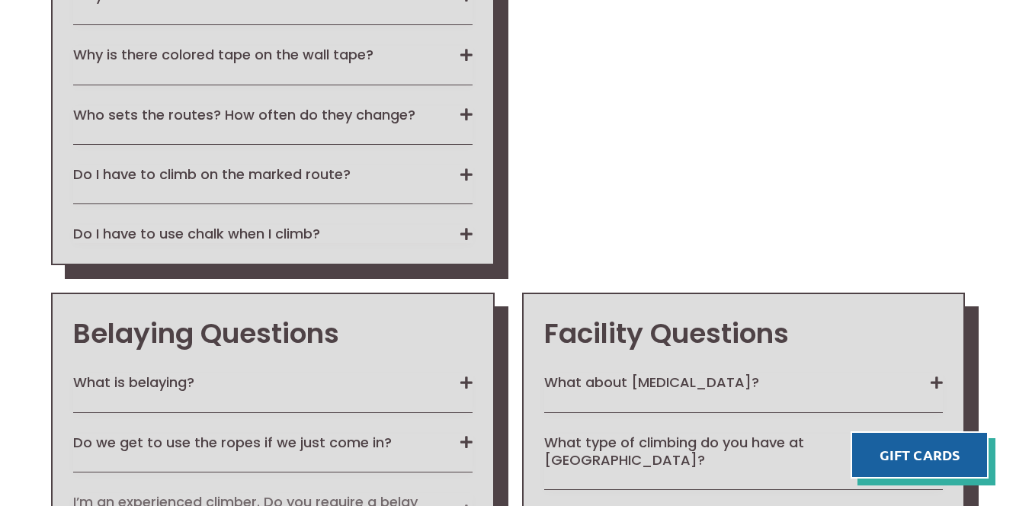
click at [466, 493] on button "I’m an experienced climber. Do you require a belay check?" at bounding box center [273, 511] width 400 height 36
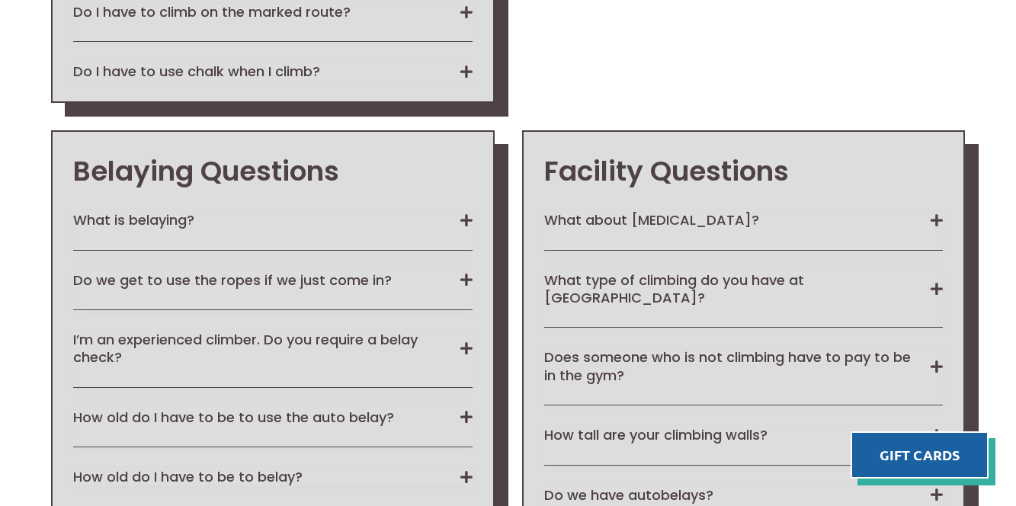
scroll to position [2349, 0]
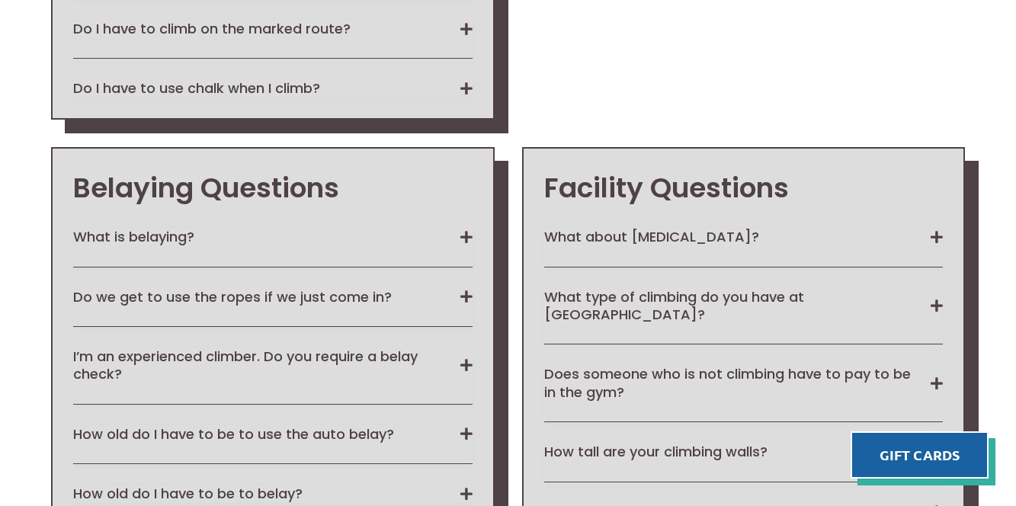
click at [937, 503] on button "Do we have autobelays?" at bounding box center [744, 512] width 400 height 18
click at [934, 443] on button "How tall are your climbing walls?" at bounding box center [744, 452] width 400 height 18
click at [935, 443] on button "How tall are your climbing walls?" at bounding box center [744, 452] width 400 height 18
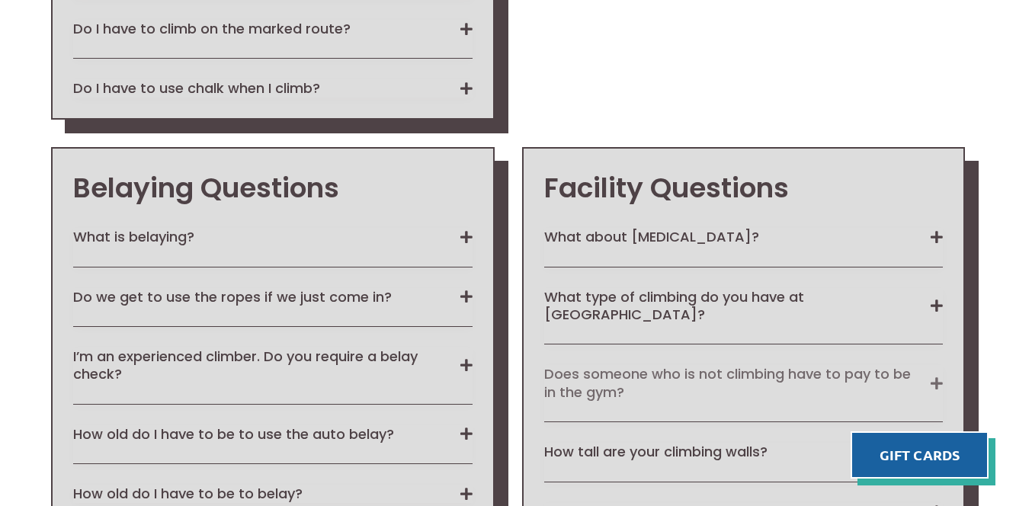
click at [942, 365] on button "Does someone who is not climbing have to pay to be in the gym?" at bounding box center [744, 383] width 400 height 36
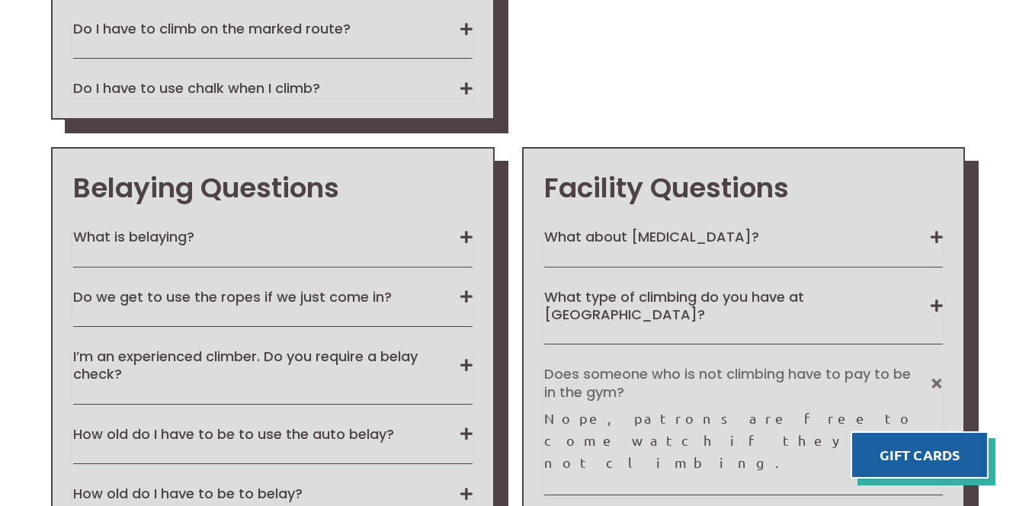
click at [942, 365] on button "Does someone who is not climbing have to pay to be in the gym?" at bounding box center [744, 383] width 400 height 36
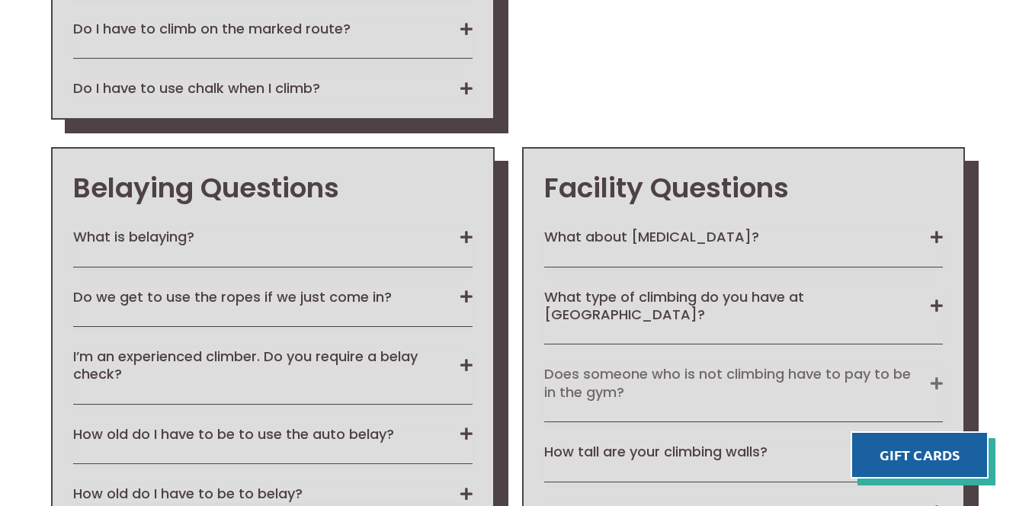
click at [625, 365] on button "Does someone who is not climbing have to pay to be in the gym?" at bounding box center [744, 383] width 400 height 36
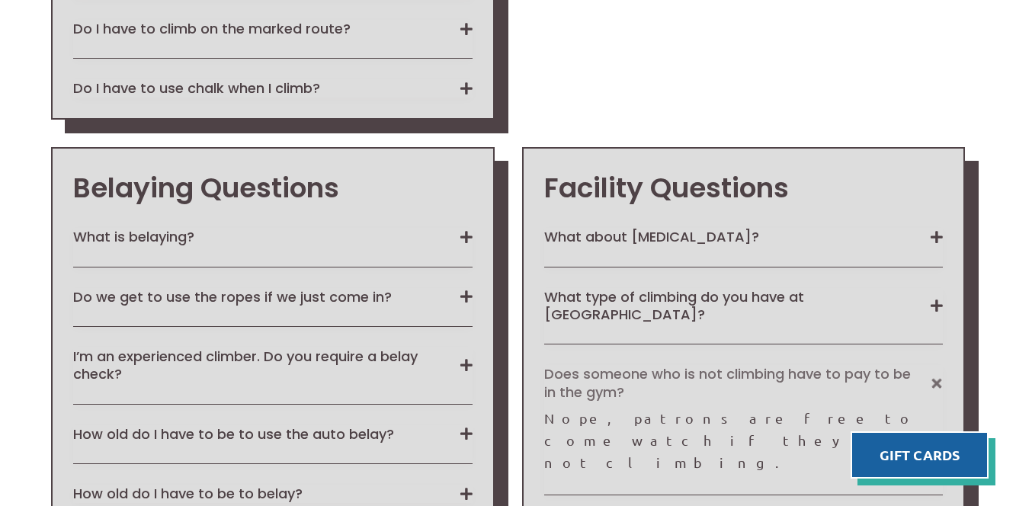
click at [892, 365] on button "Does someone who is not climbing have to pay to be in the gym?" at bounding box center [744, 383] width 400 height 36
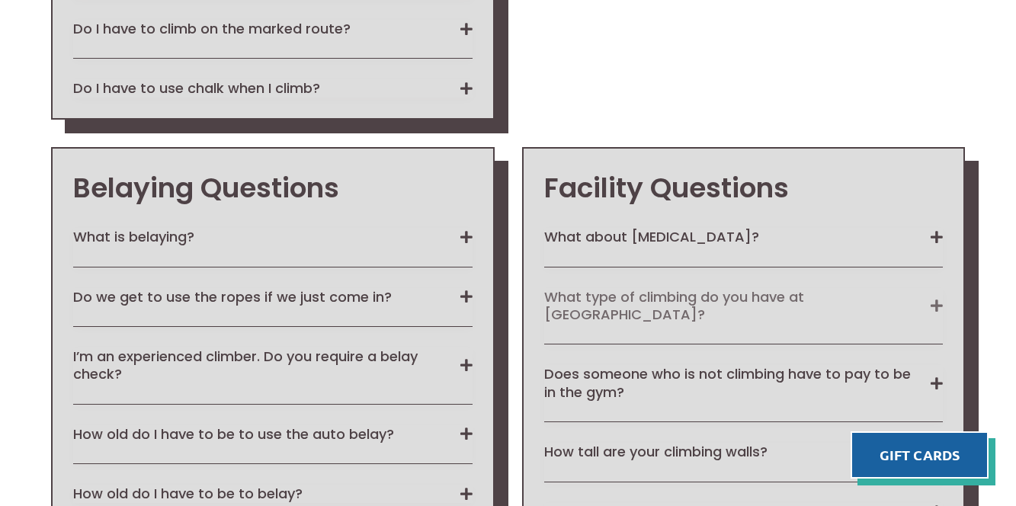
click at [869, 288] on button "What type of climbing do you have at [GEOGRAPHIC_DATA]?" at bounding box center [744, 306] width 400 height 36
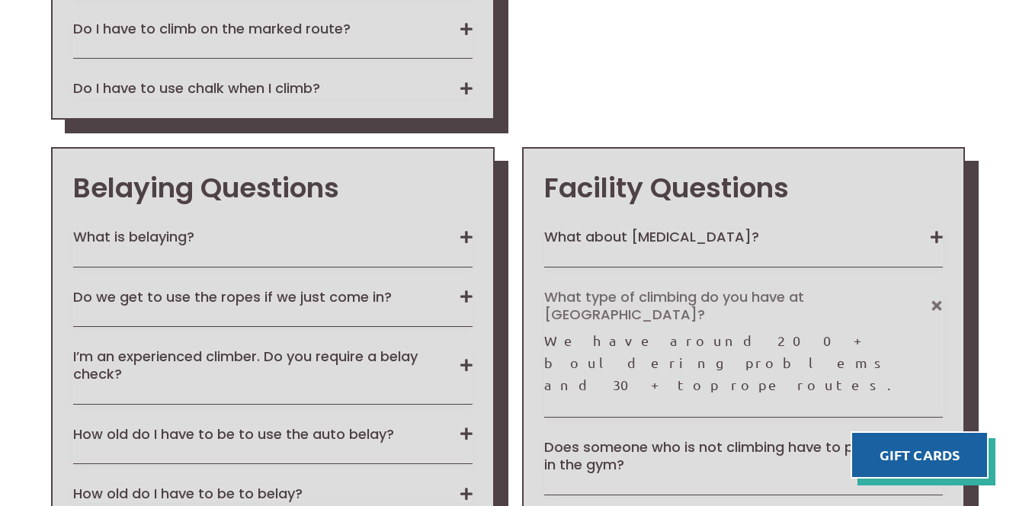
click at [934, 288] on button "What type of climbing do you have at [GEOGRAPHIC_DATA]?" at bounding box center [744, 306] width 400 height 36
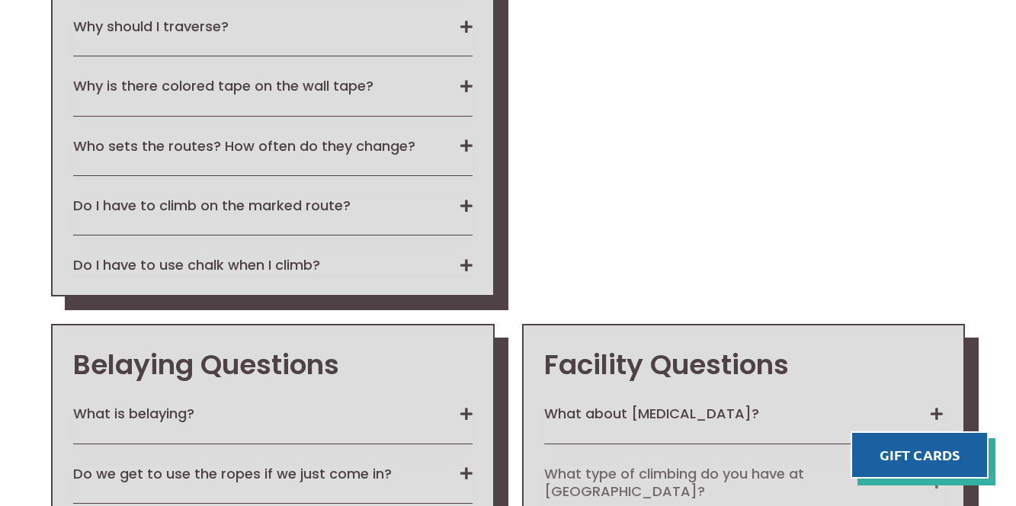
scroll to position [2165, 0]
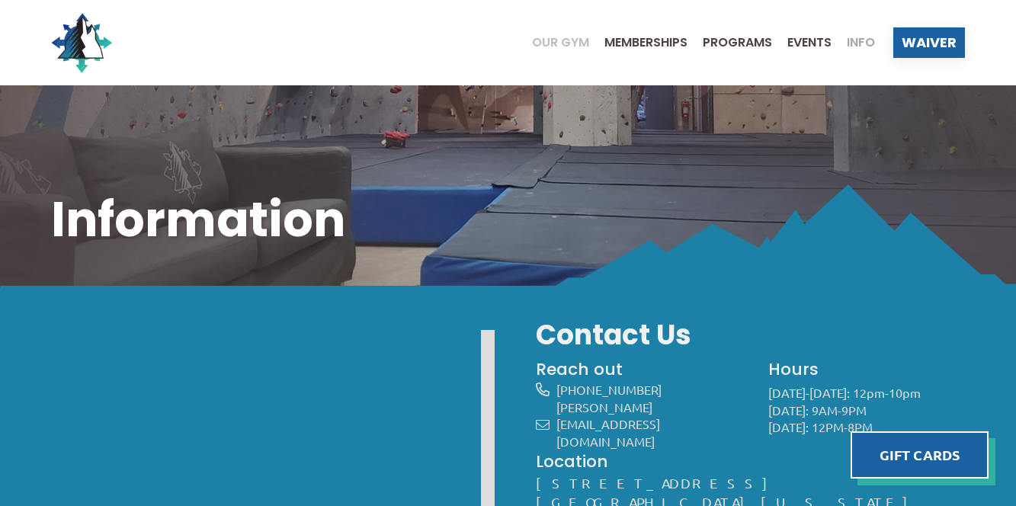
click at [558, 45] on span "Our Gym" at bounding box center [560, 43] width 57 height 12
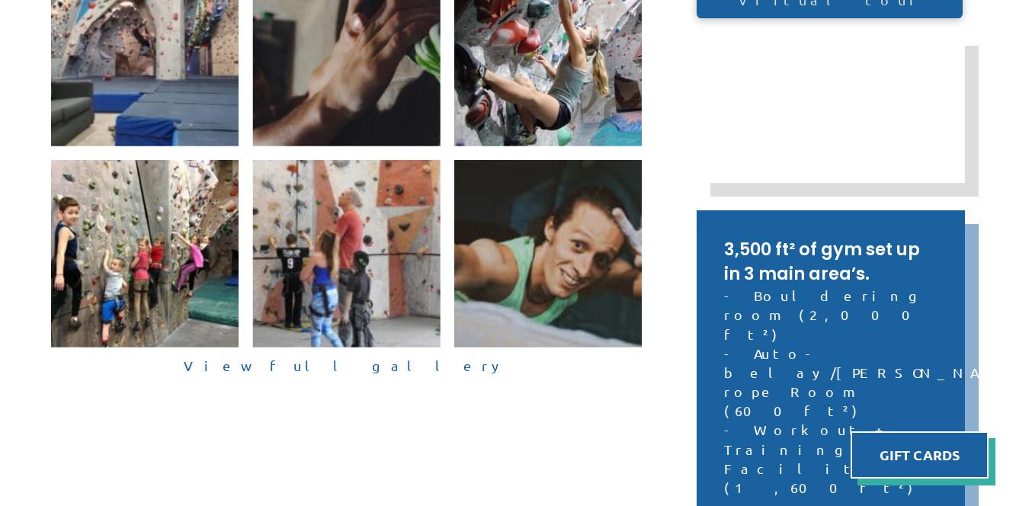
scroll to position [441, 0]
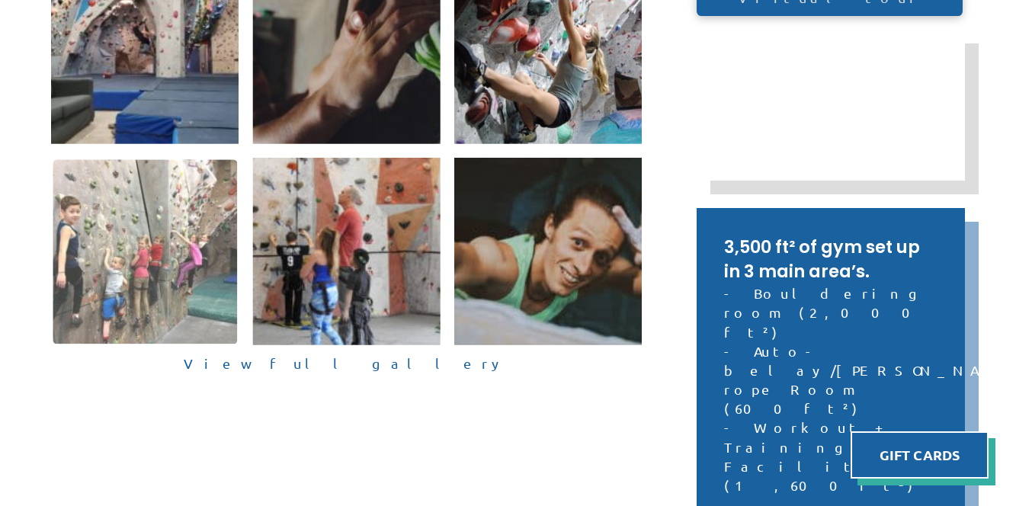
click at [122, 286] on img at bounding box center [145, 251] width 185 height 185
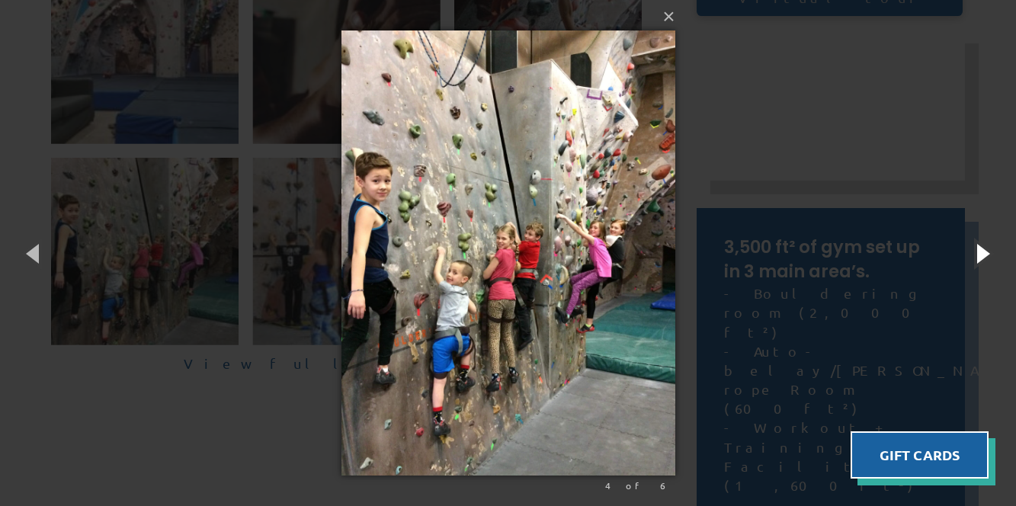
click at [991, 251] on button "button" at bounding box center [982, 253] width 69 height 84
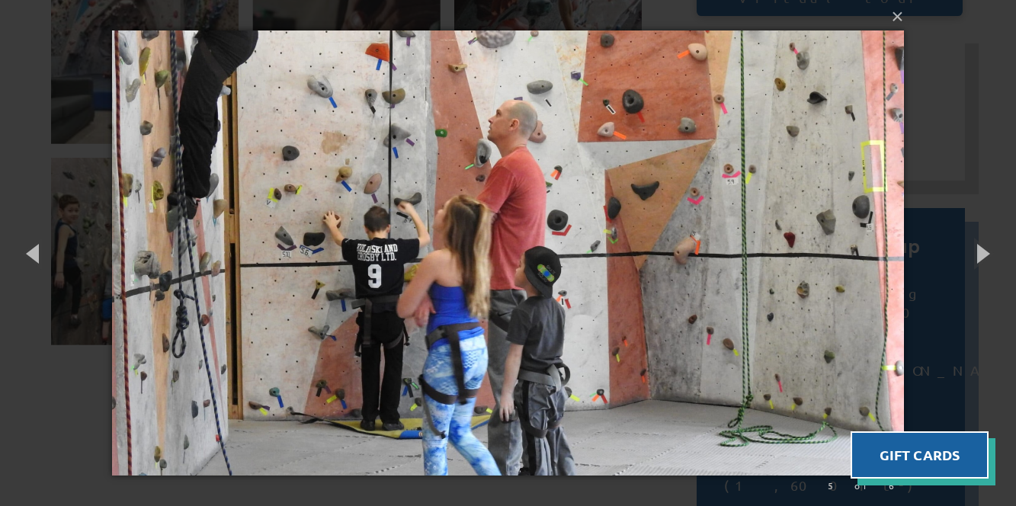
click at [738, 447] on img at bounding box center [507, 253] width 791 height 506
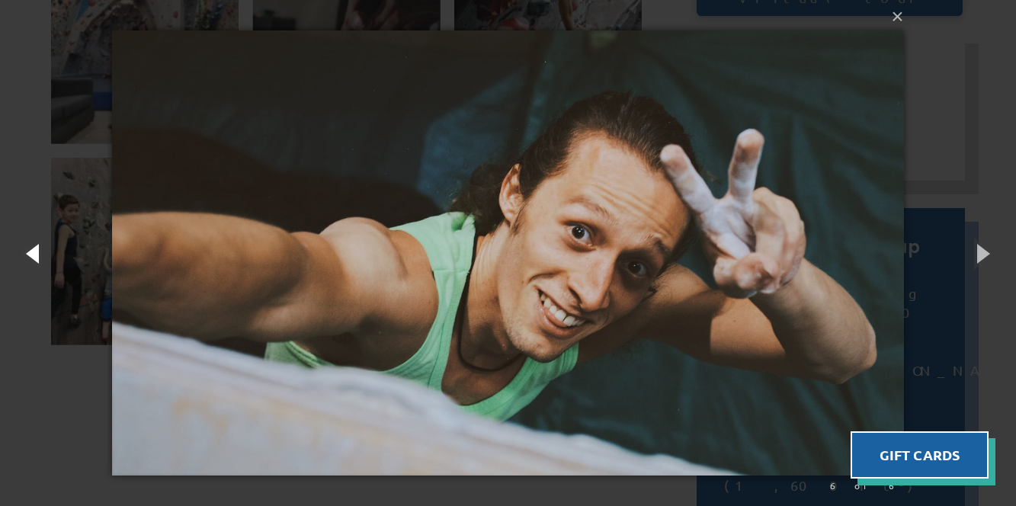
click at [37, 259] on button "button" at bounding box center [34, 253] width 69 height 84
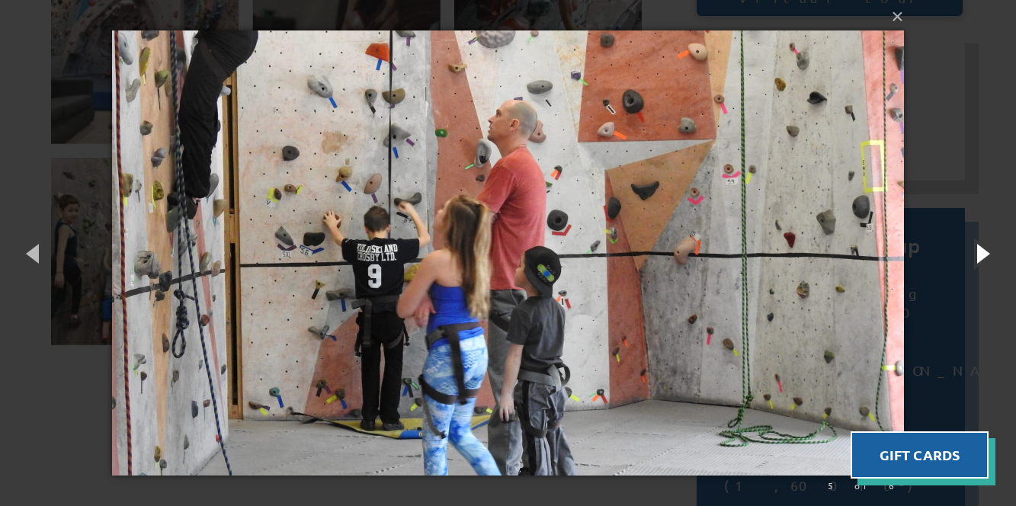
click at [984, 245] on button "button" at bounding box center [982, 253] width 69 height 84
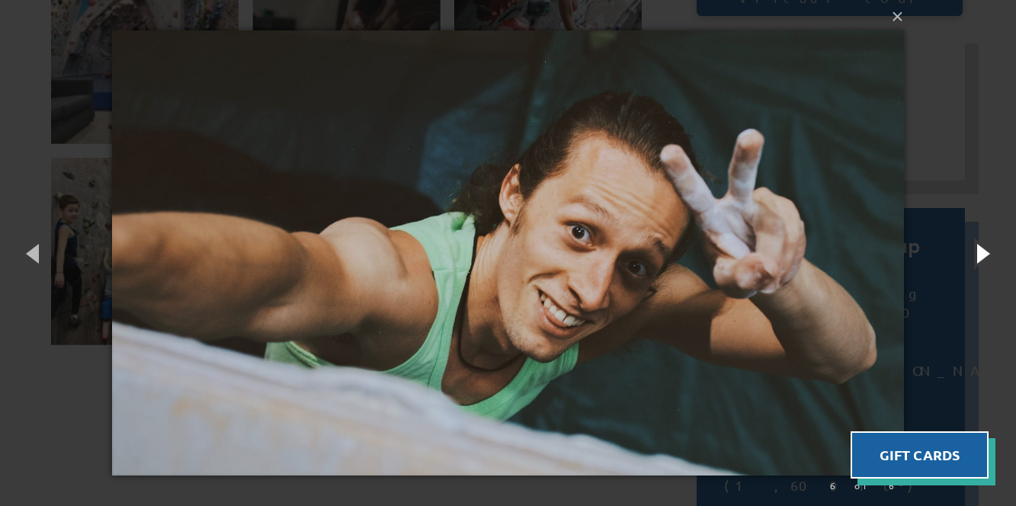
click at [984, 245] on button "button" at bounding box center [982, 253] width 69 height 84
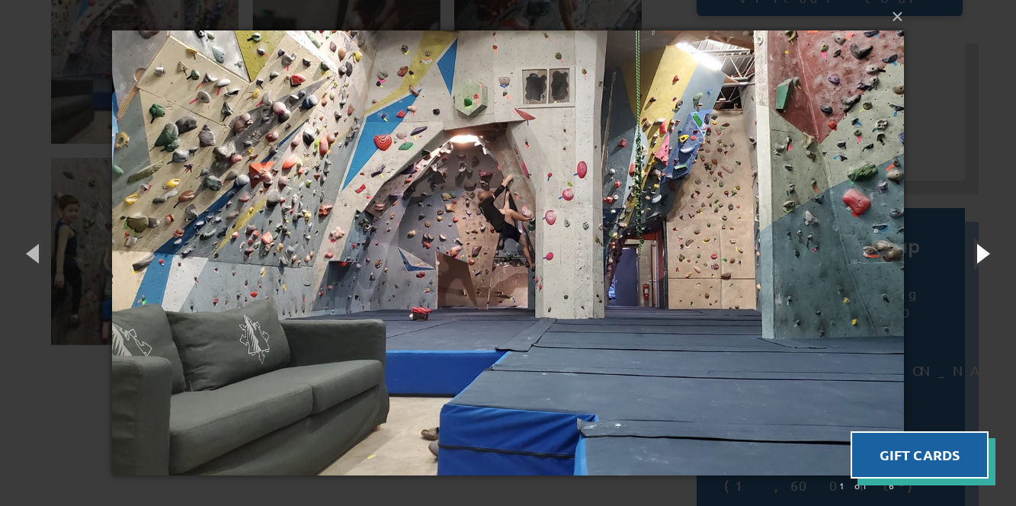
click at [984, 245] on button "button" at bounding box center [982, 253] width 69 height 84
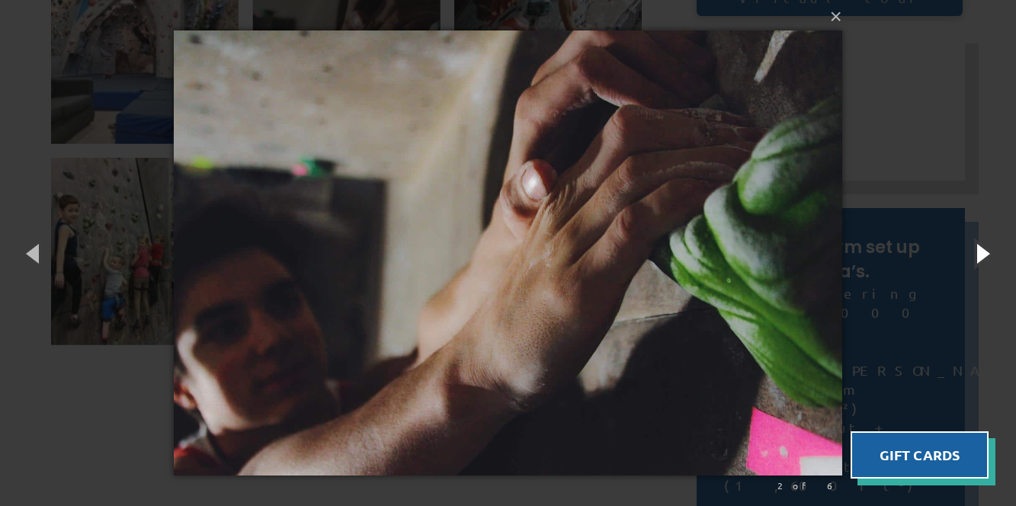
click at [984, 245] on button "button" at bounding box center [982, 253] width 69 height 84
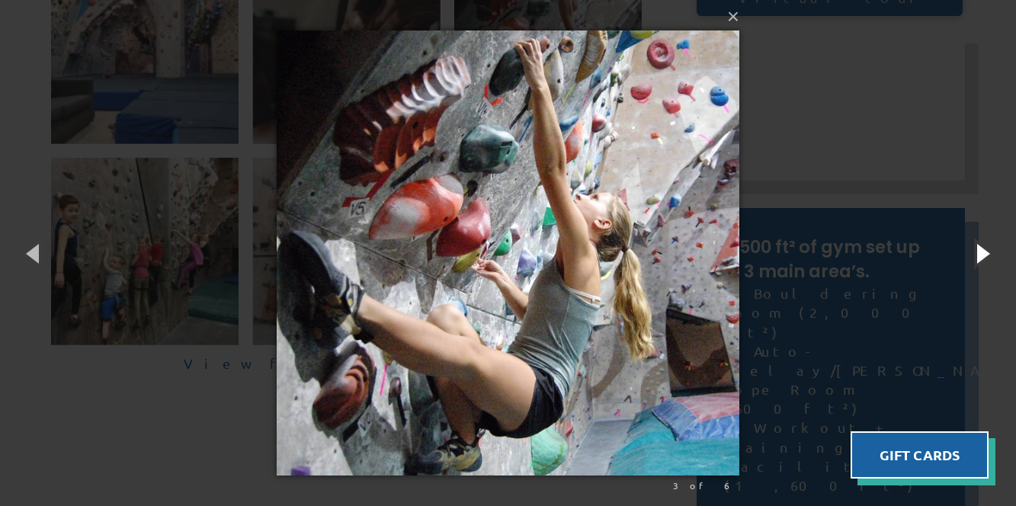
click at [984, 245] on button "button" at bounding box center [982, 253] width 69 height 84
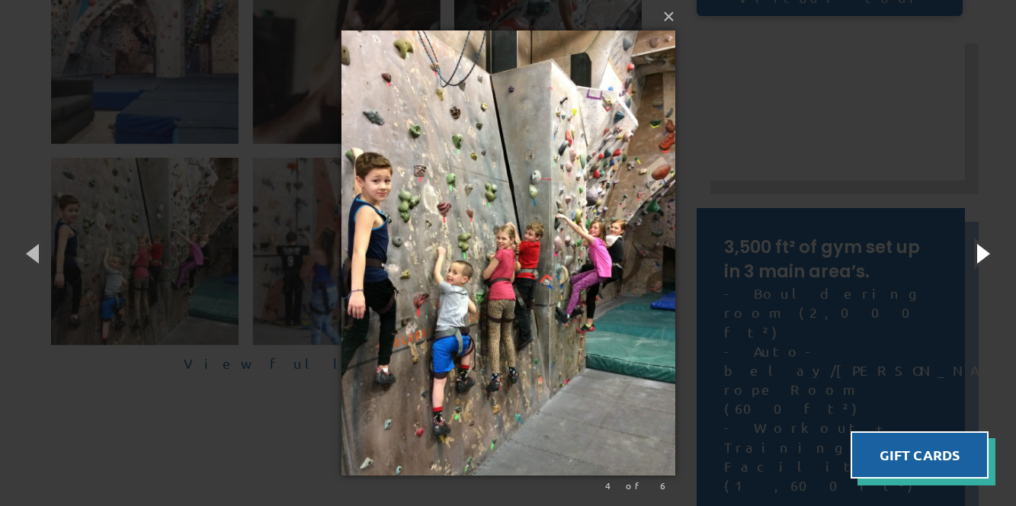
click at [984, 245] on button "button" at bounding box center [982, 253] width 69 height 84
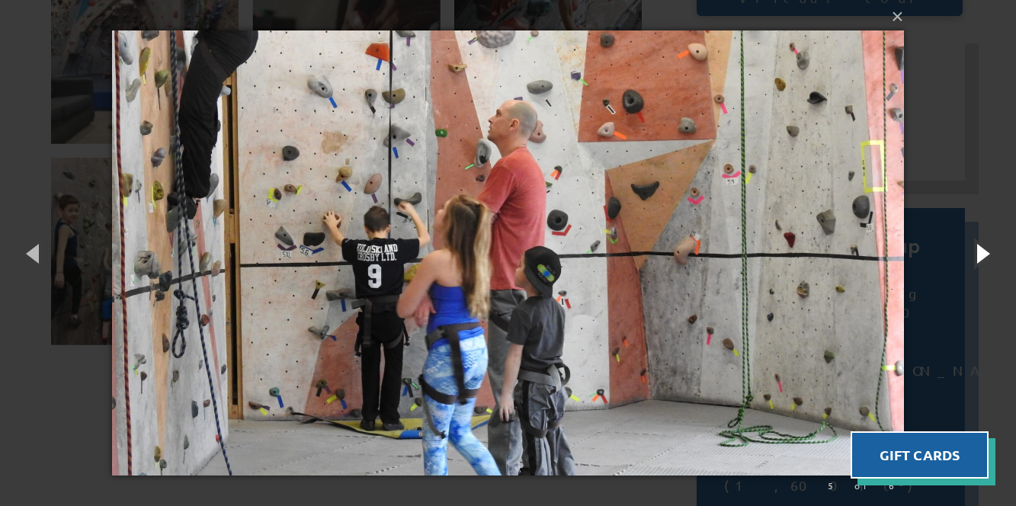
click at [984, 245] on button "button" at bounding box center [982, 253] width 69 height 84
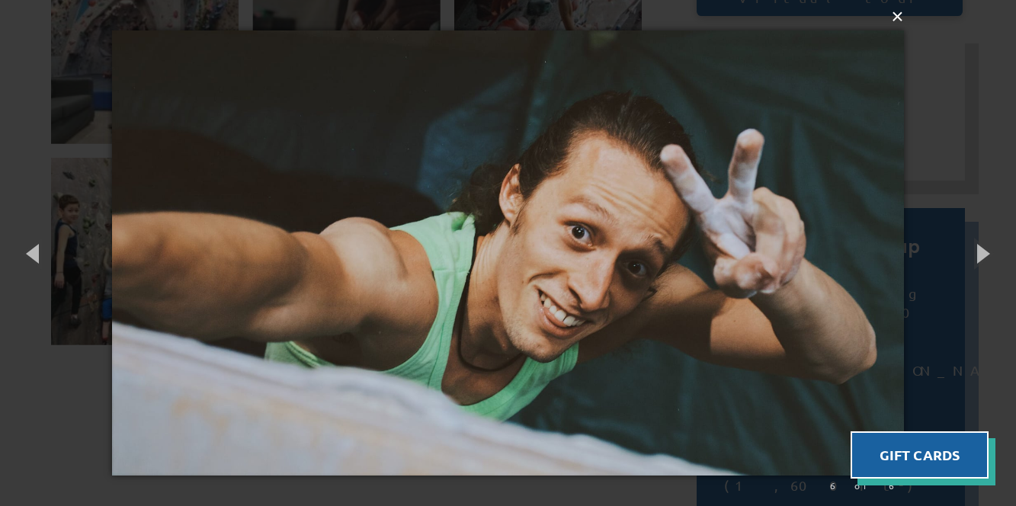
click at [892, 24] on button "×" at bounding box center [512, 17] width 791 height 34
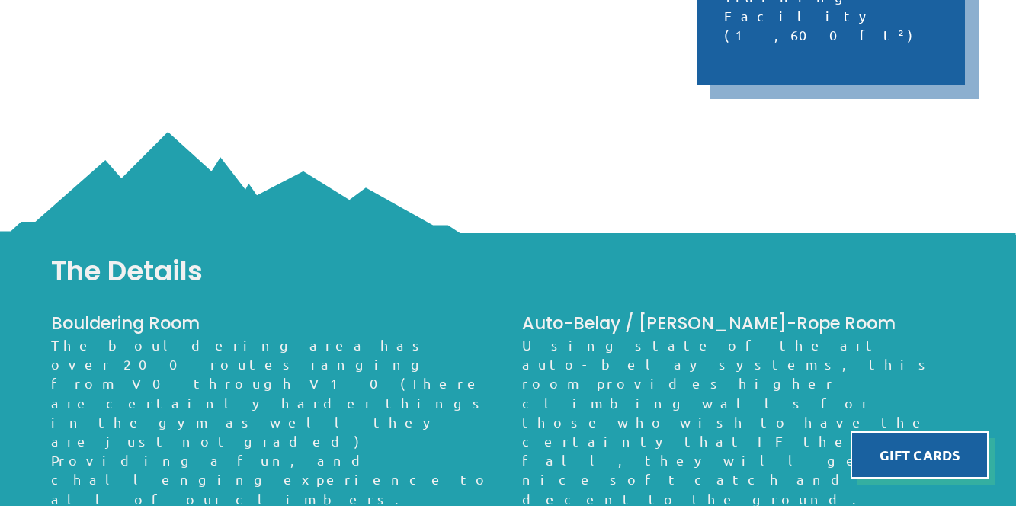
scroll to position [891, 0]
